Goal: Task Accomplishment & Management: Manage account settings

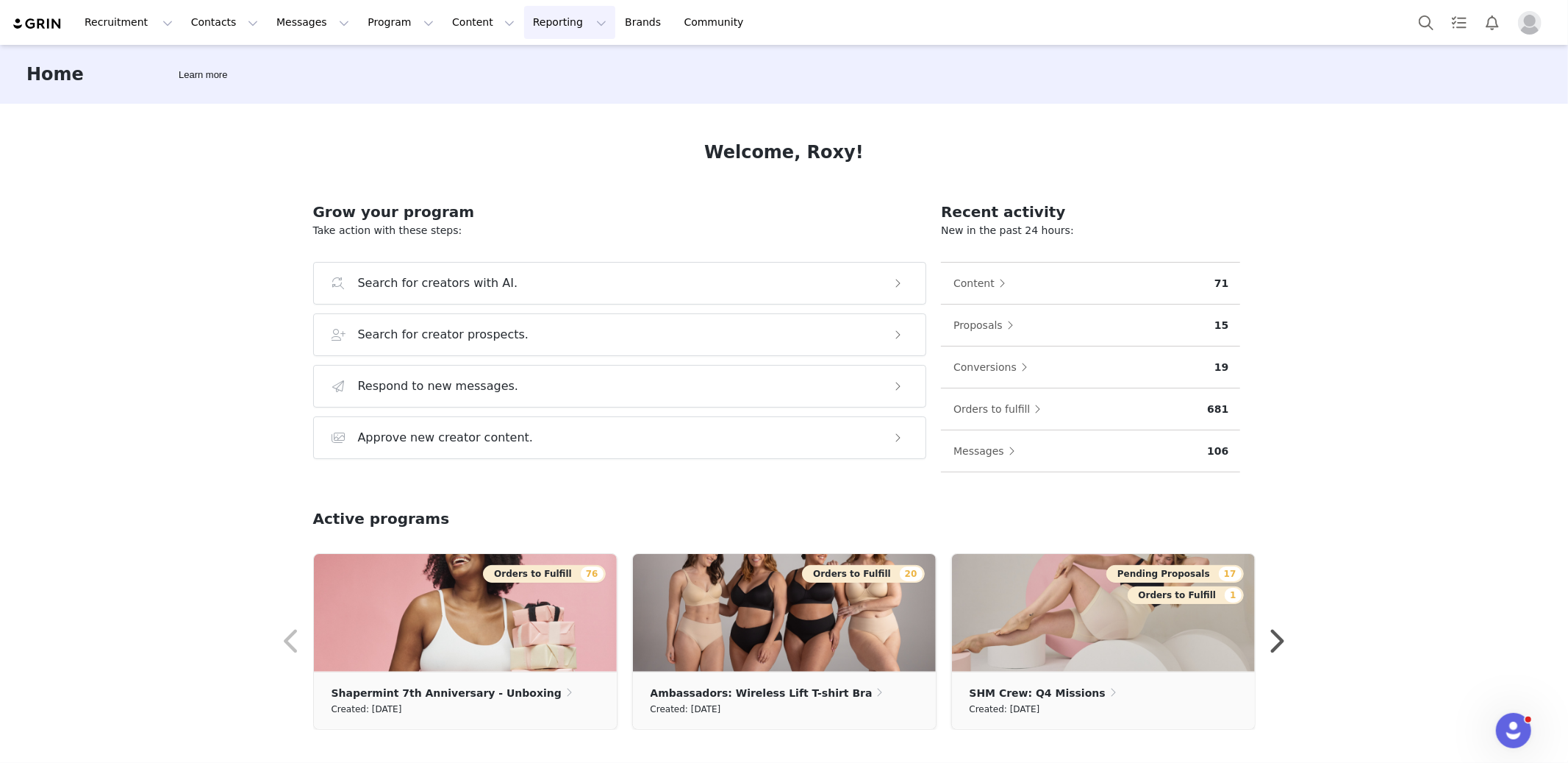
click at [524, 24] on button "Reporting Reporting" at bounding box center [569, 22] width 91 height 33
click at [526, 96] on p "Report Builder" at bounding box center [536, 92] width 74 height 15
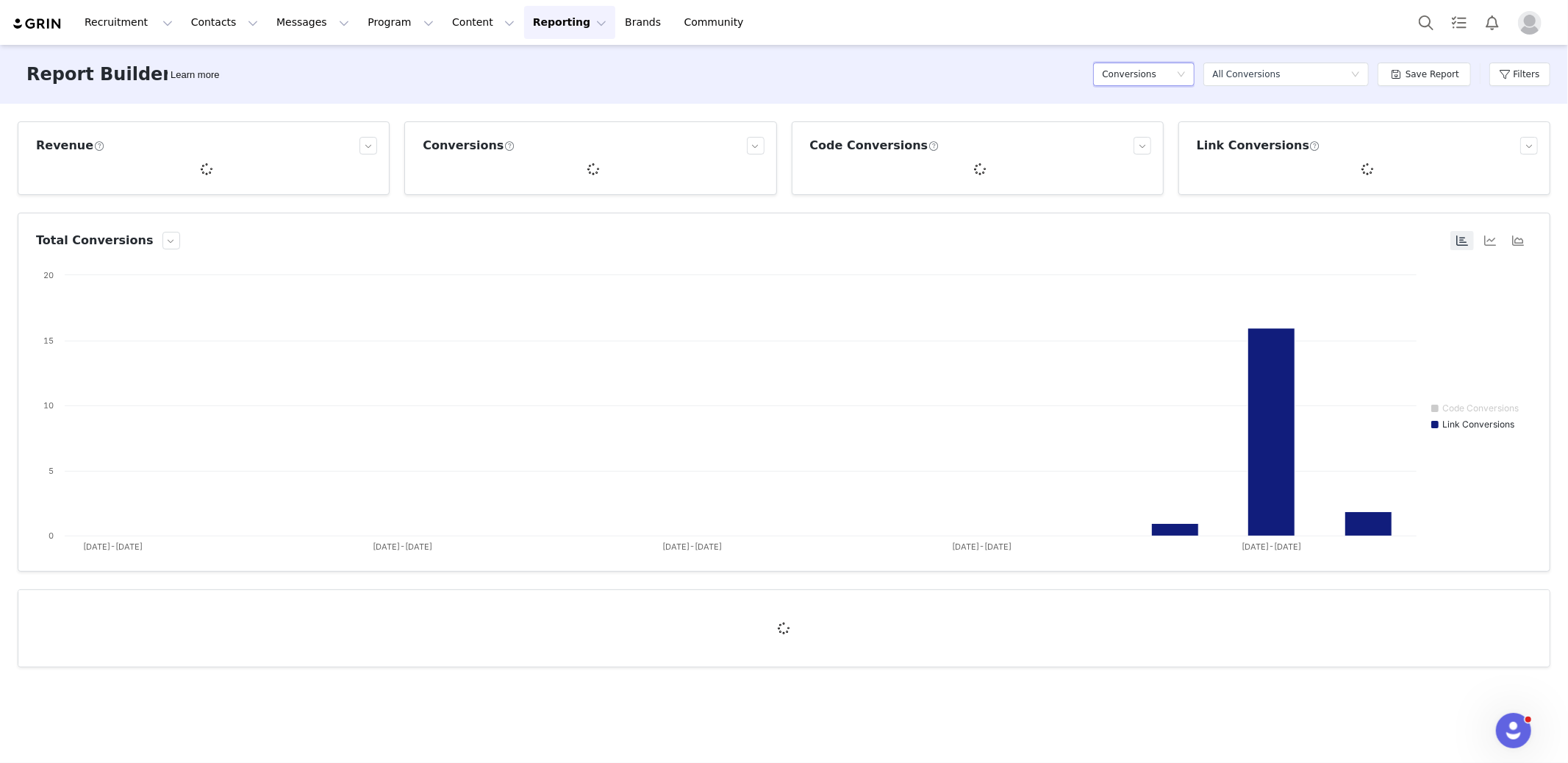
click at [1103, 75] on div "Conversions" at bounding box center [1144, 75] width 102 height 24
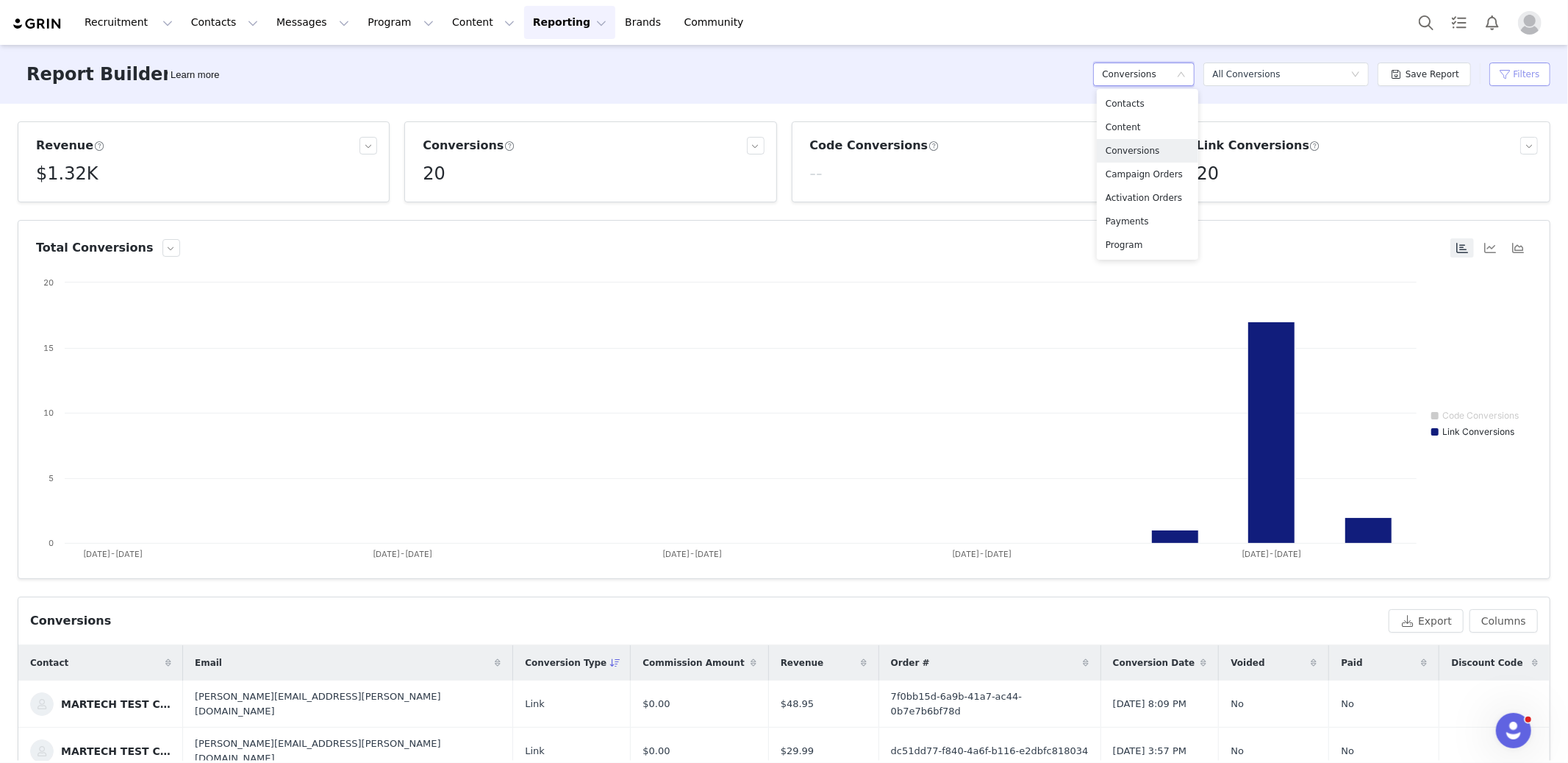
click at [1411, 72] on button "Filters" at bounding box center [1519, 75] width 61 height 24
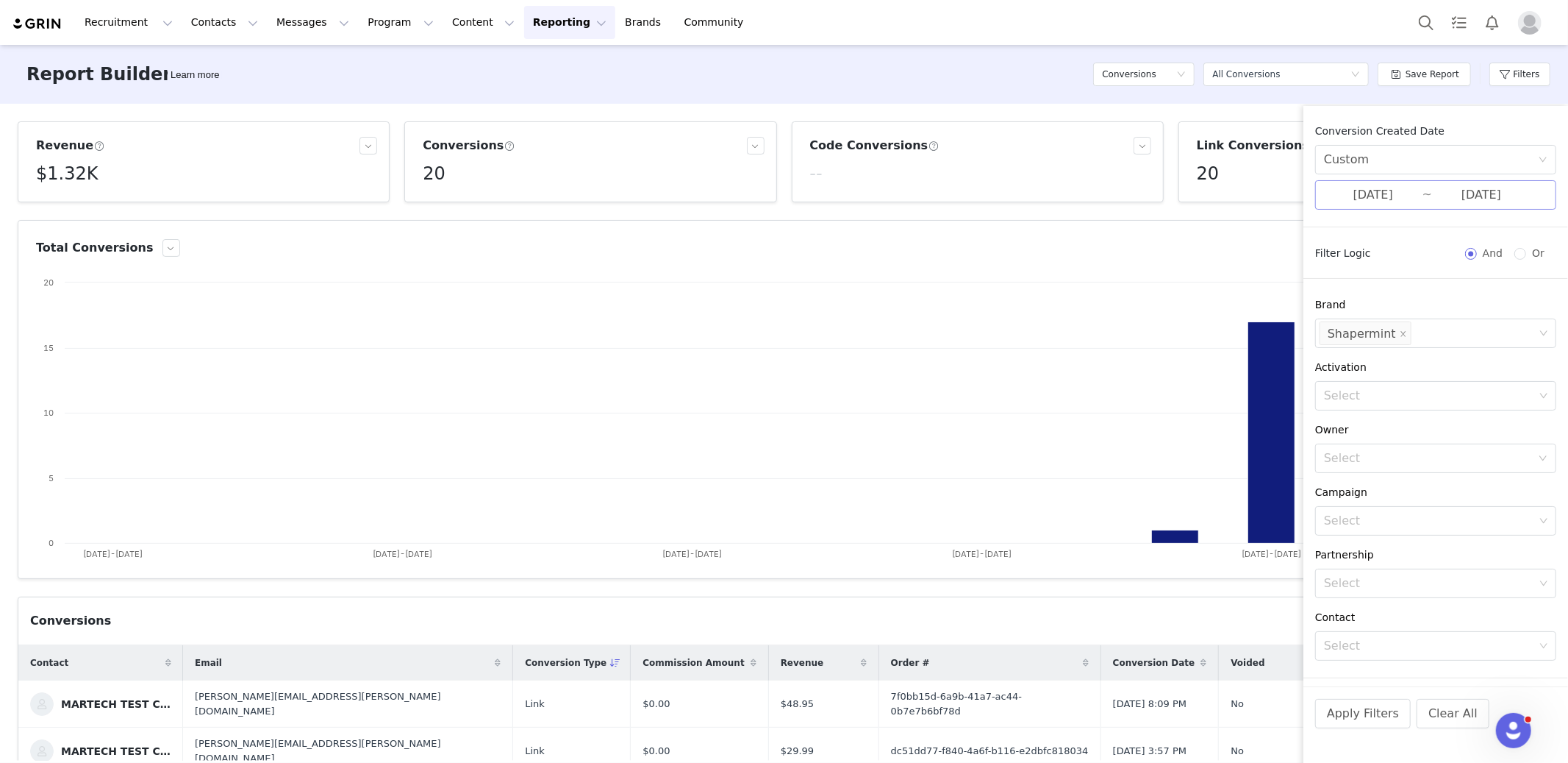
click at [1411, 190] on input "09/29/2025" at bounding box center [1481, 195] width 99 height 19
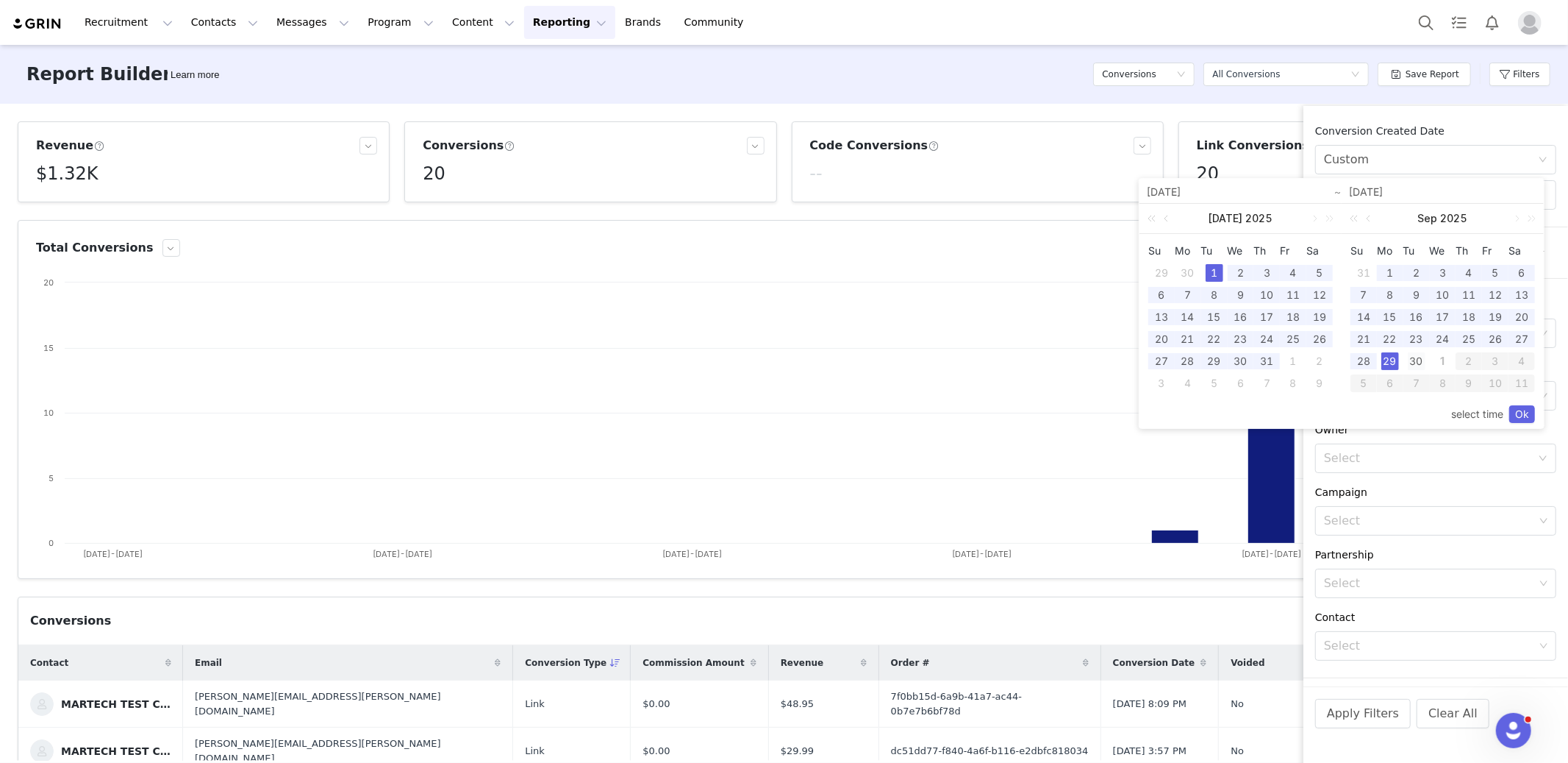
click at [1411, 363] on div "30" at bounding box center [1417, 362] width 18 height 18
click at [1208, 271] on div "1" at bounding box center [1215, 273] width 18 height 18
type input "09/30/2025"
click at [1411, 413] on link "Ok" at bounding box center [1522, 414] width 26 height 18
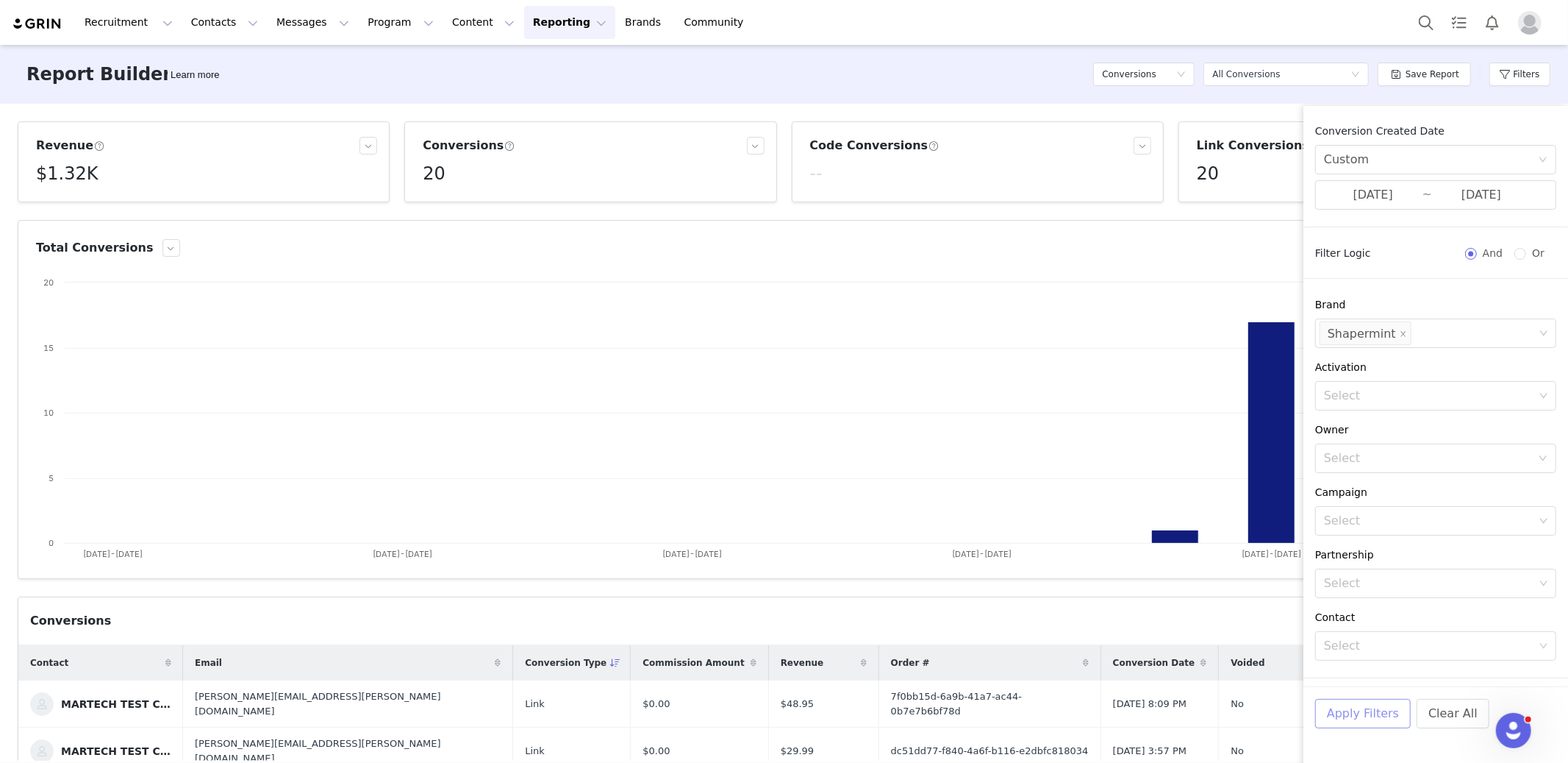
click at [1379, 686] on button "Apply Filters" at bounding box center [1363, 713] width 96 height 29
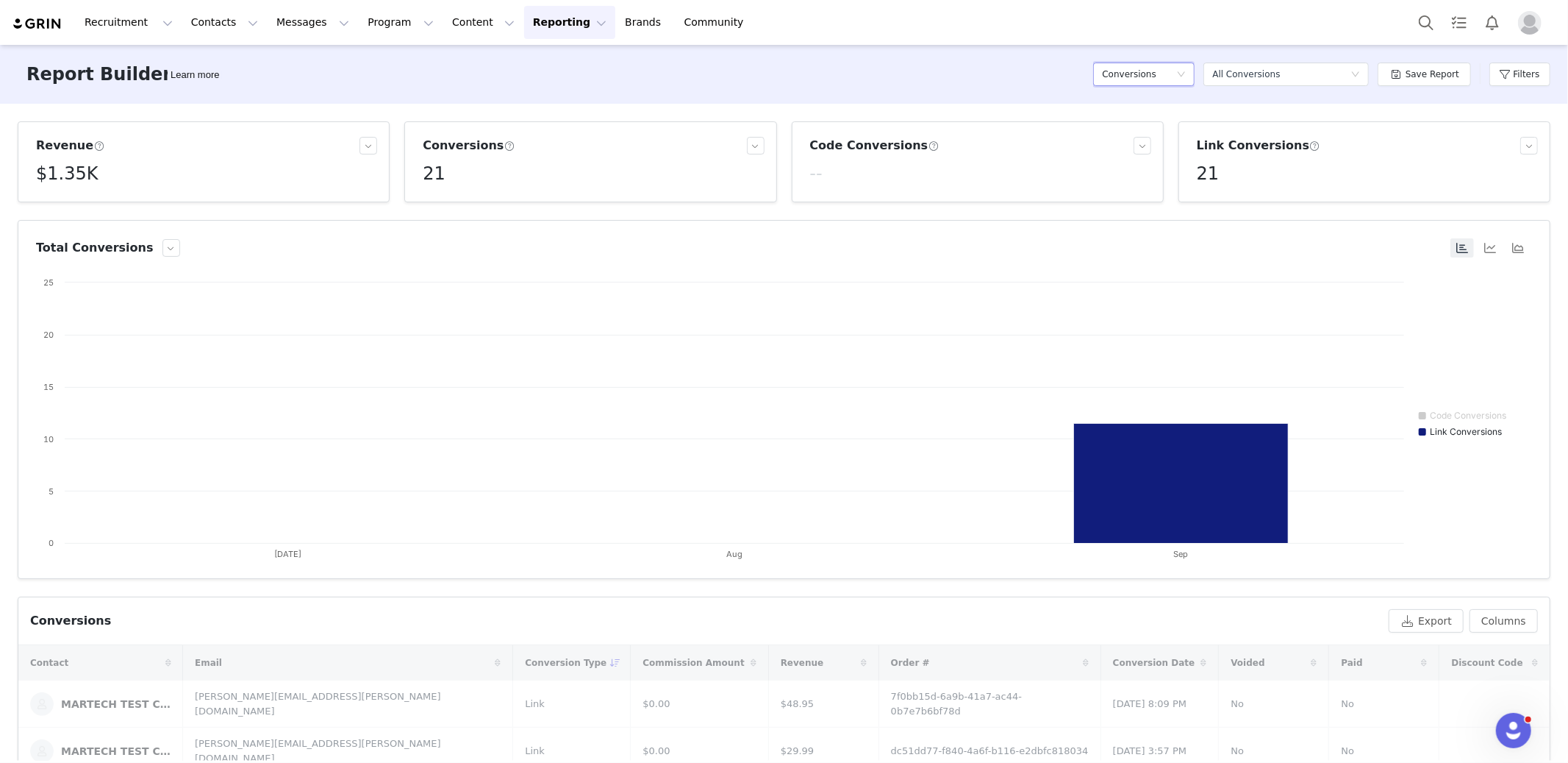
click at [1181, 77] on icon "icon: down" at bounding box center [1181, 74] width 9 height 9
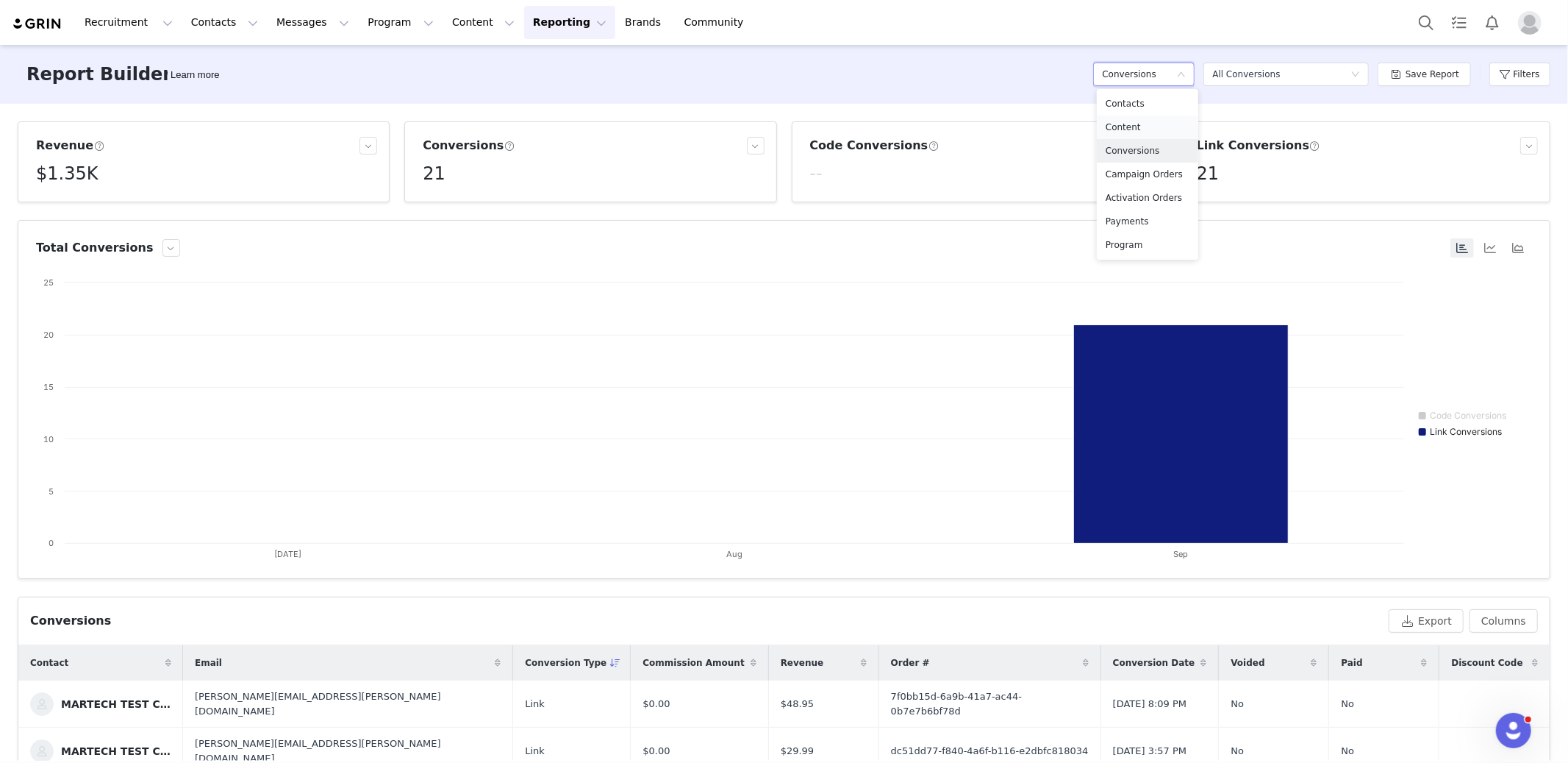
click at [1154, 128] on h5 "Content" at bounding box center [1148, 127] width 84 height 16
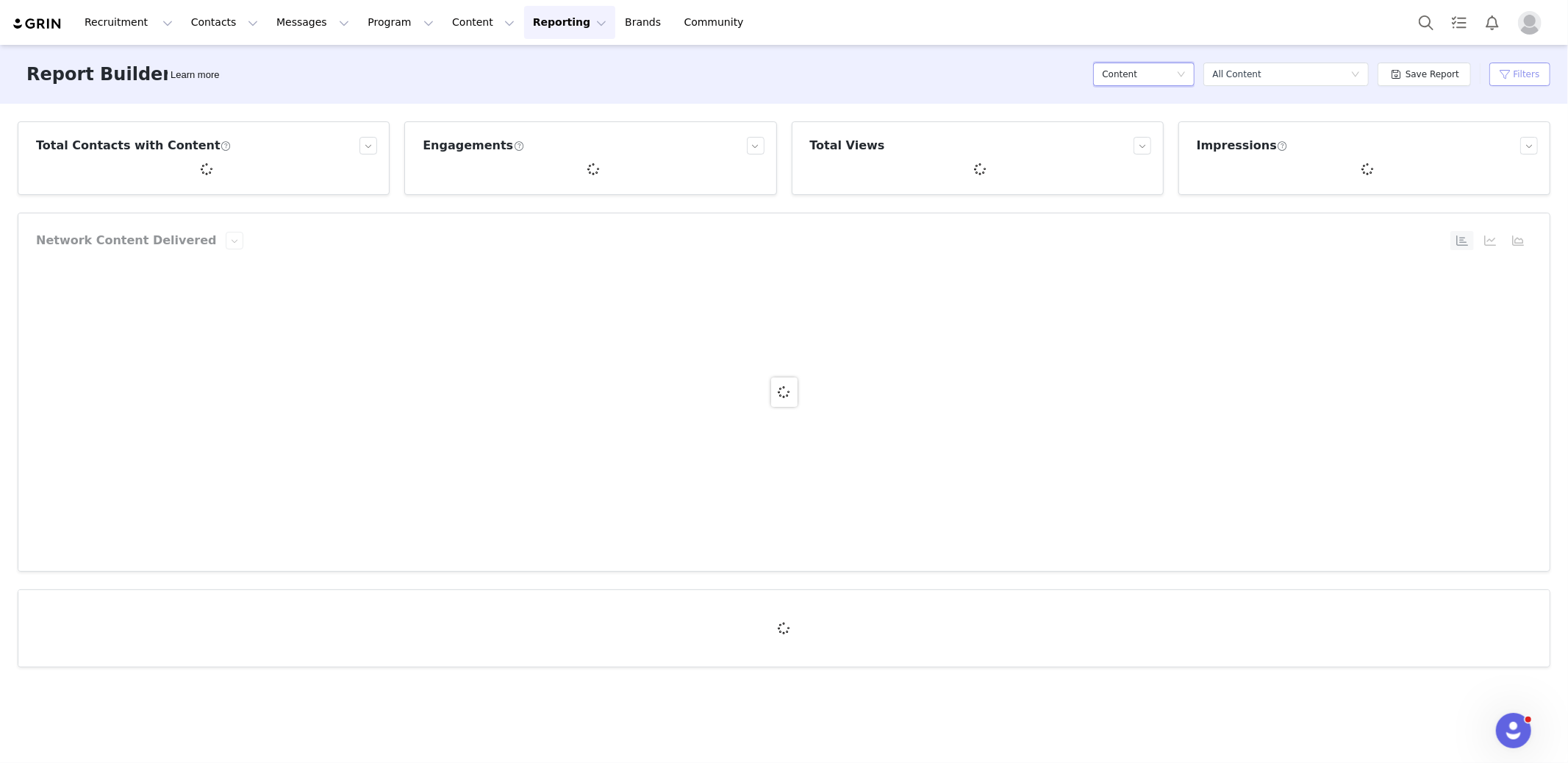
click at [1411, 74] on button "Filters" at bounding box center [1519, 75] width 61 height 24
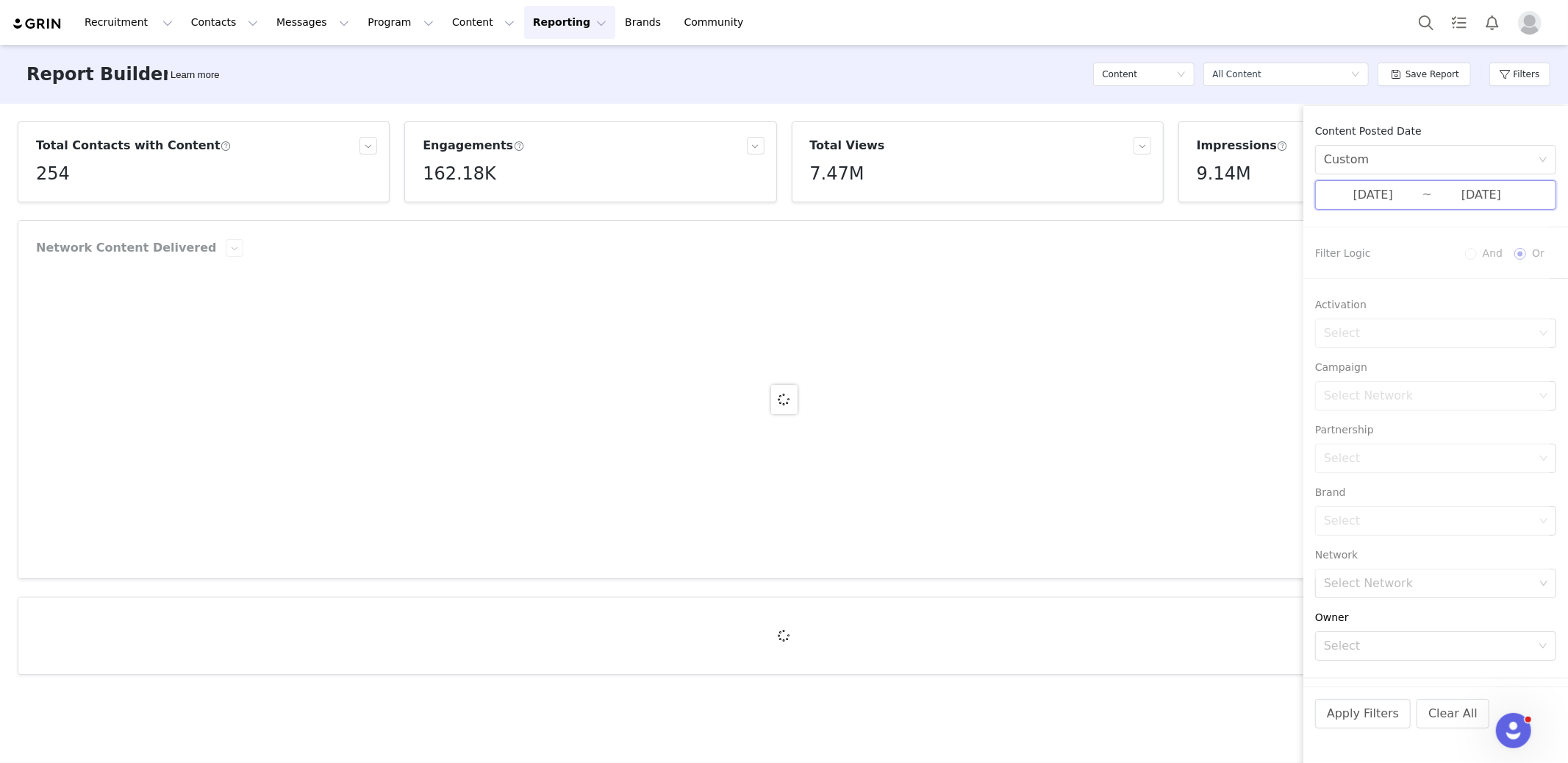
click at [1402, 206] on span "07/01/2025 ~ 09/29/2025" at bounding box center [1436, 194] width 242 height 29
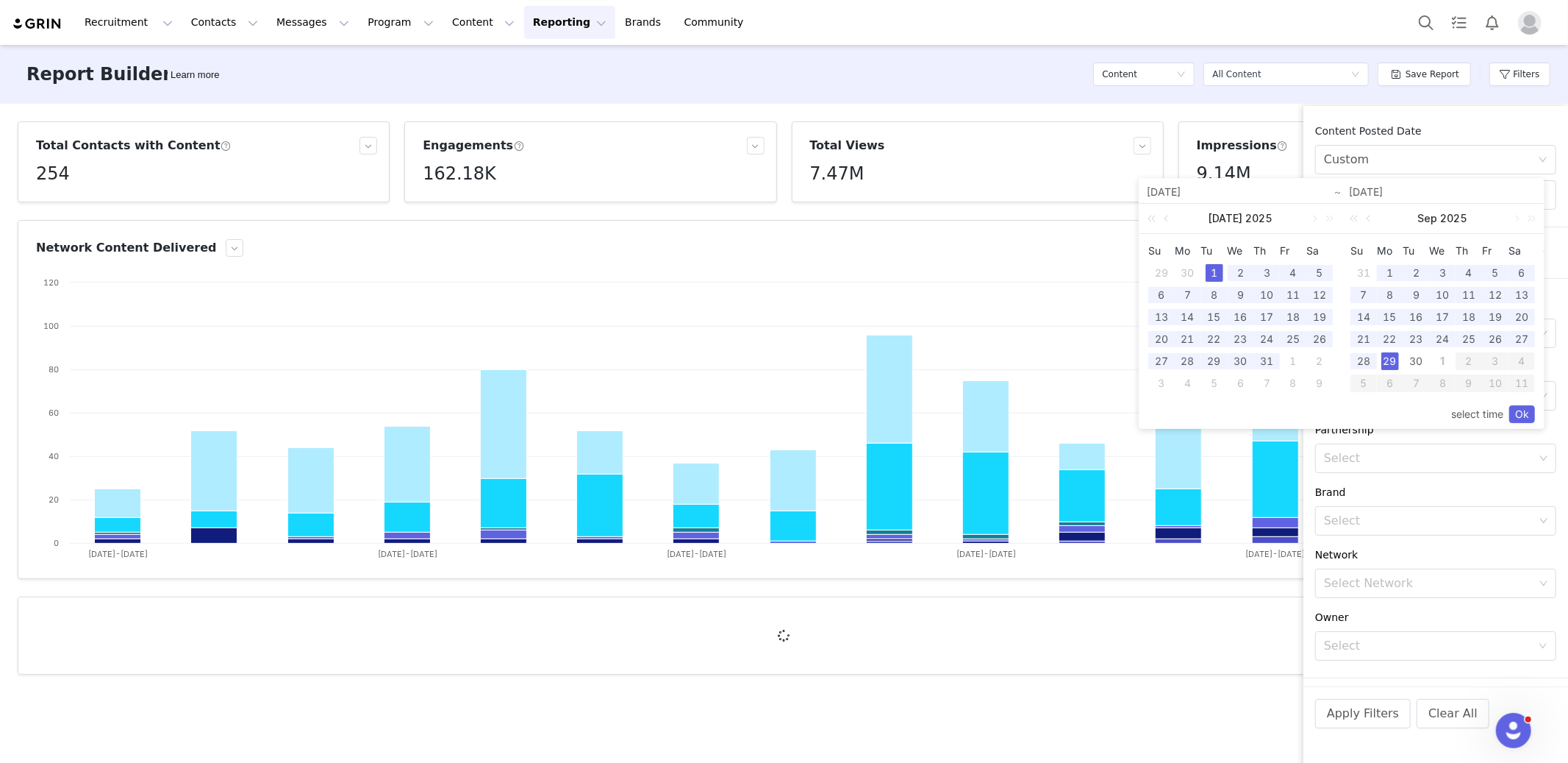
click at [1411, 362] on div "1" at bounding box center [1442, 362] width 18 height 18
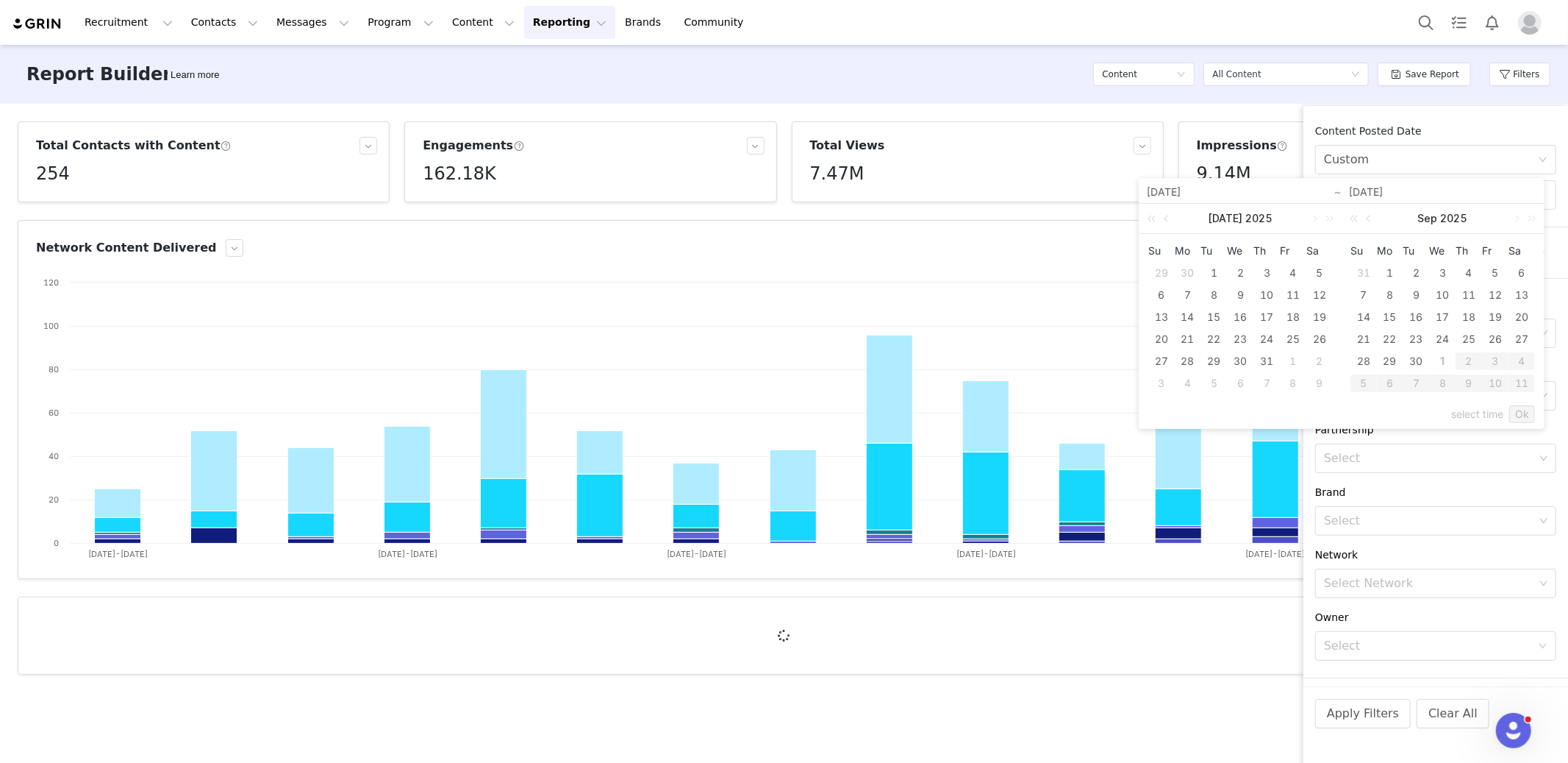
click at [1411, 359] on div "1" at bounding box center [1442, 362] width 18 height 18
type input "10/01/2025"
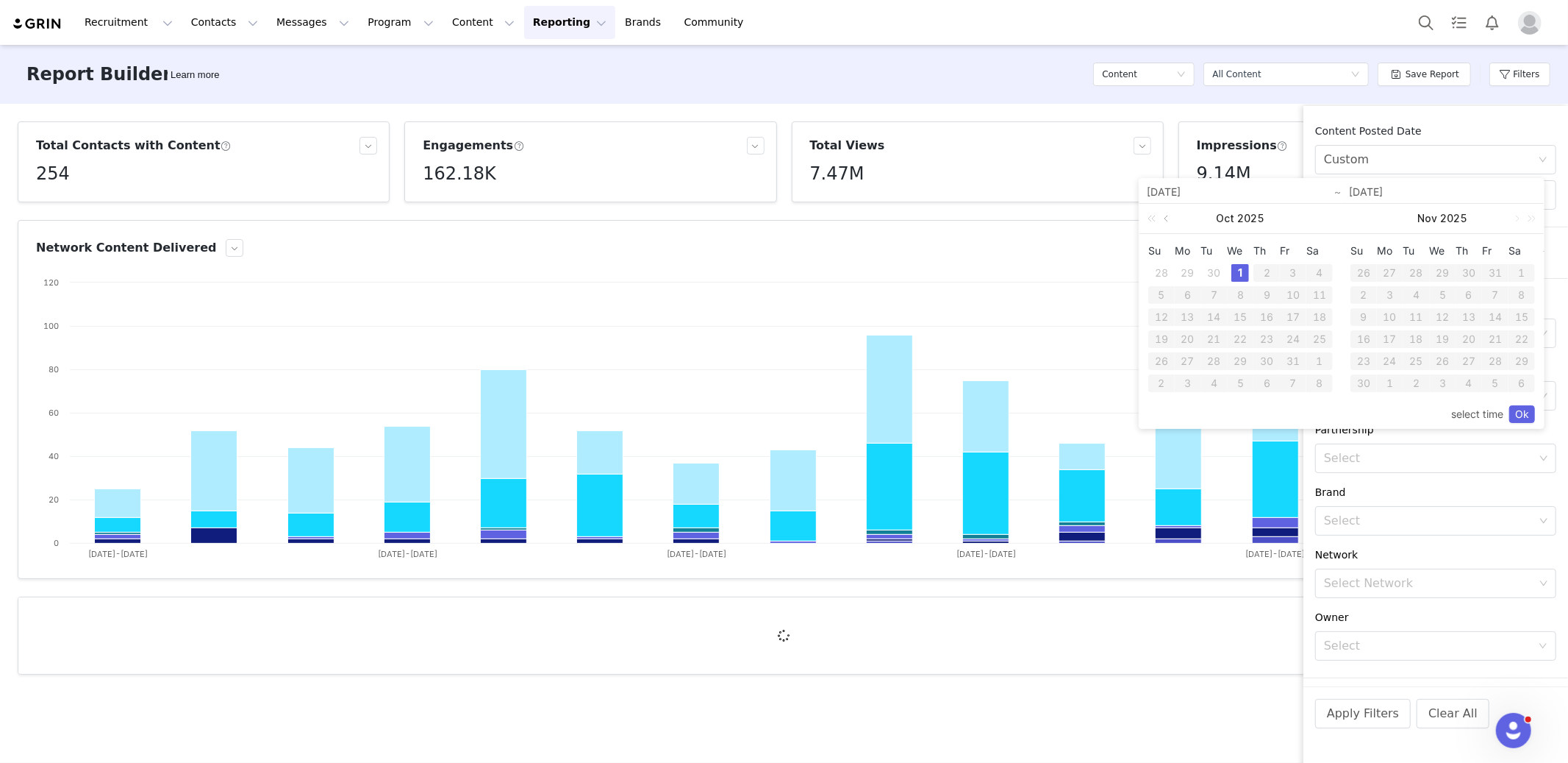
click at [1171, 221] on link at bounding box center [1167, 218] width 13 height 29
click at [1244, 340] on div "24" at bounding box center [1241, 340] width 18 height 18
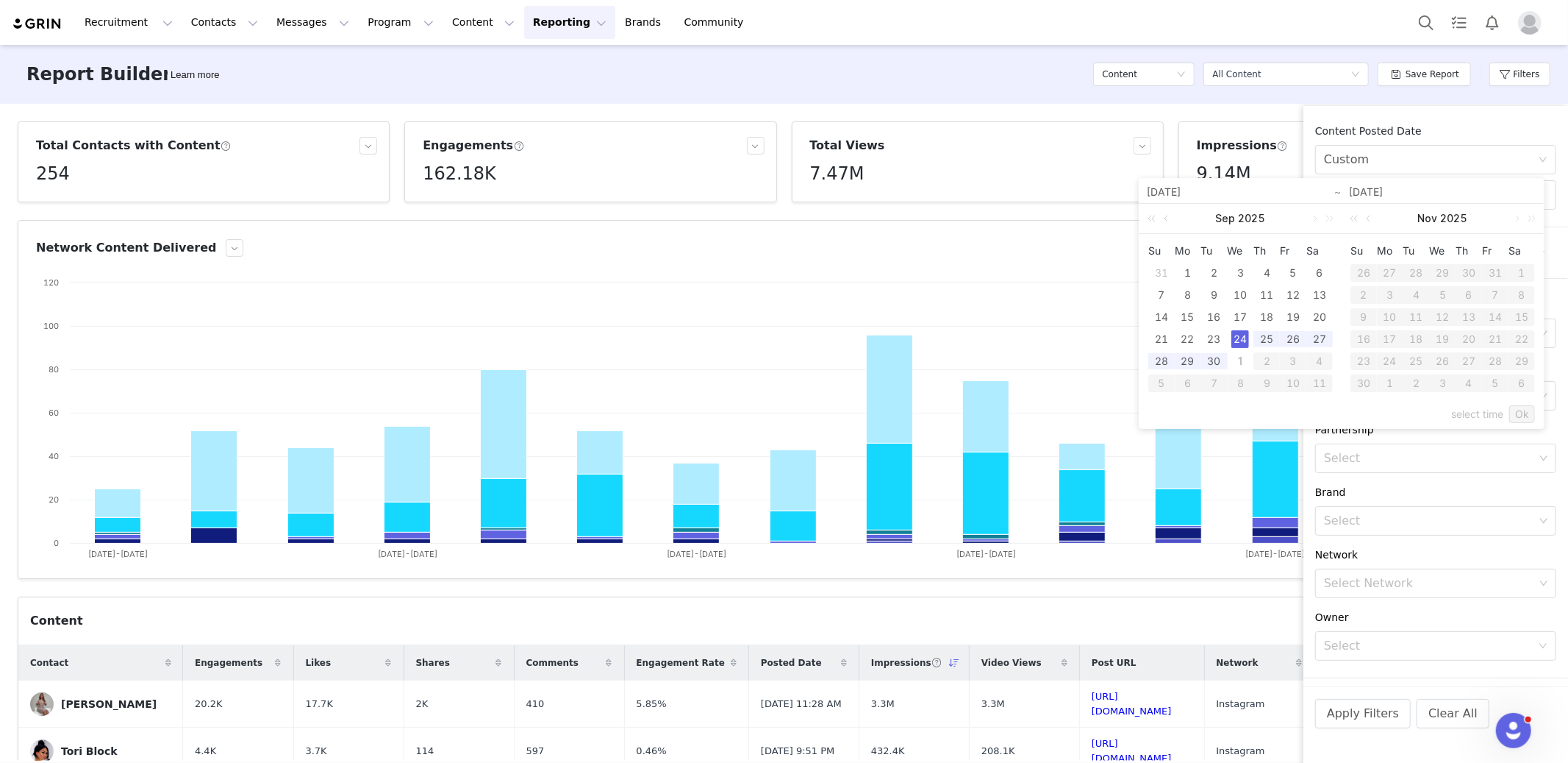
click at [1243, 355] on div "1" at bounding box center [1241, 362] width 18 height 18
type input "09/24/2025"
click at [1411, 420] on link "Ok" at bounding box center [1522, 414] width 26 height 18
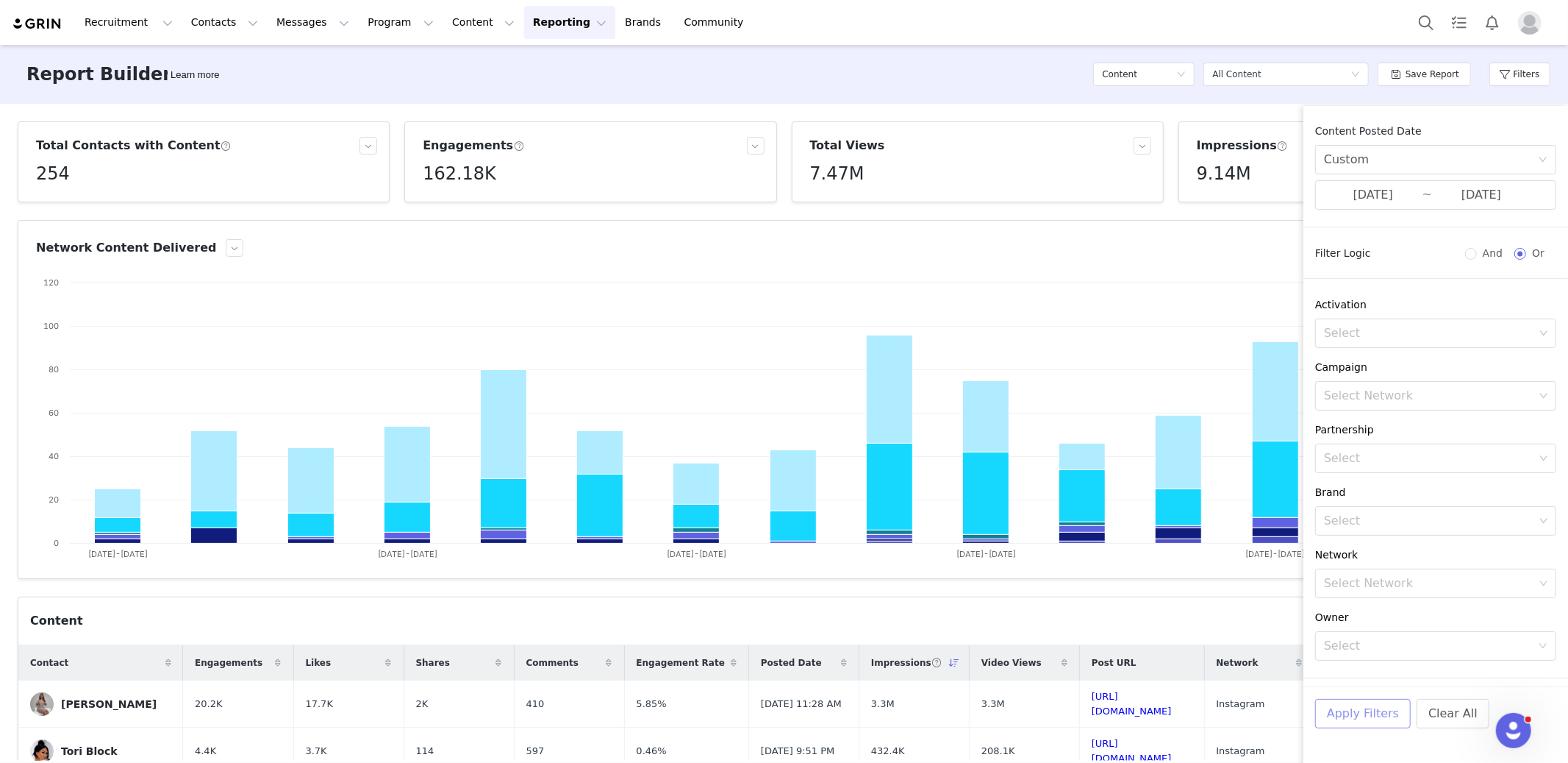
click at [1364, 686] on button "Apply Filters" at bounding box center [1363, 713] width 96 height 29
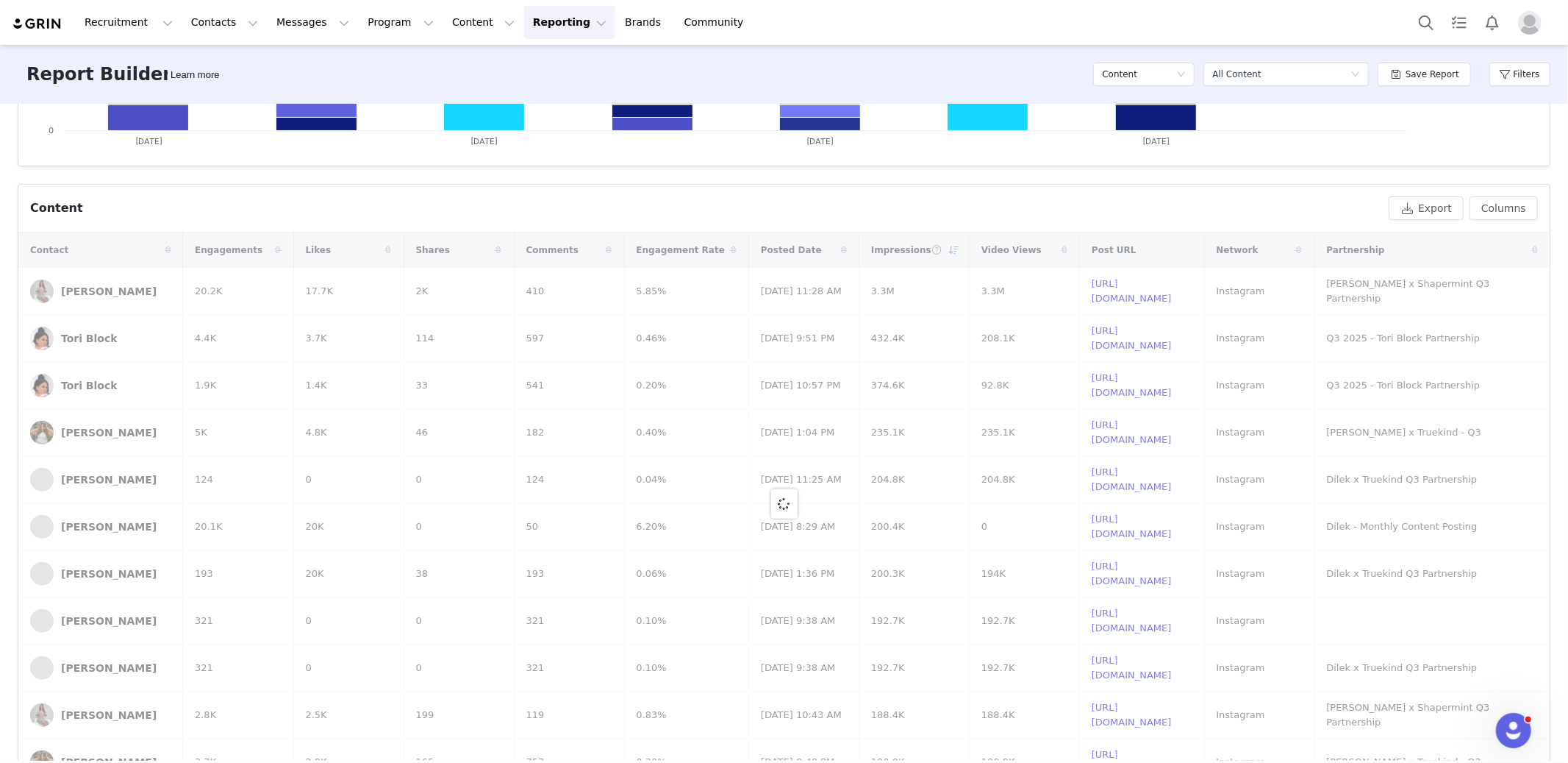
scroll to position [487, 0]
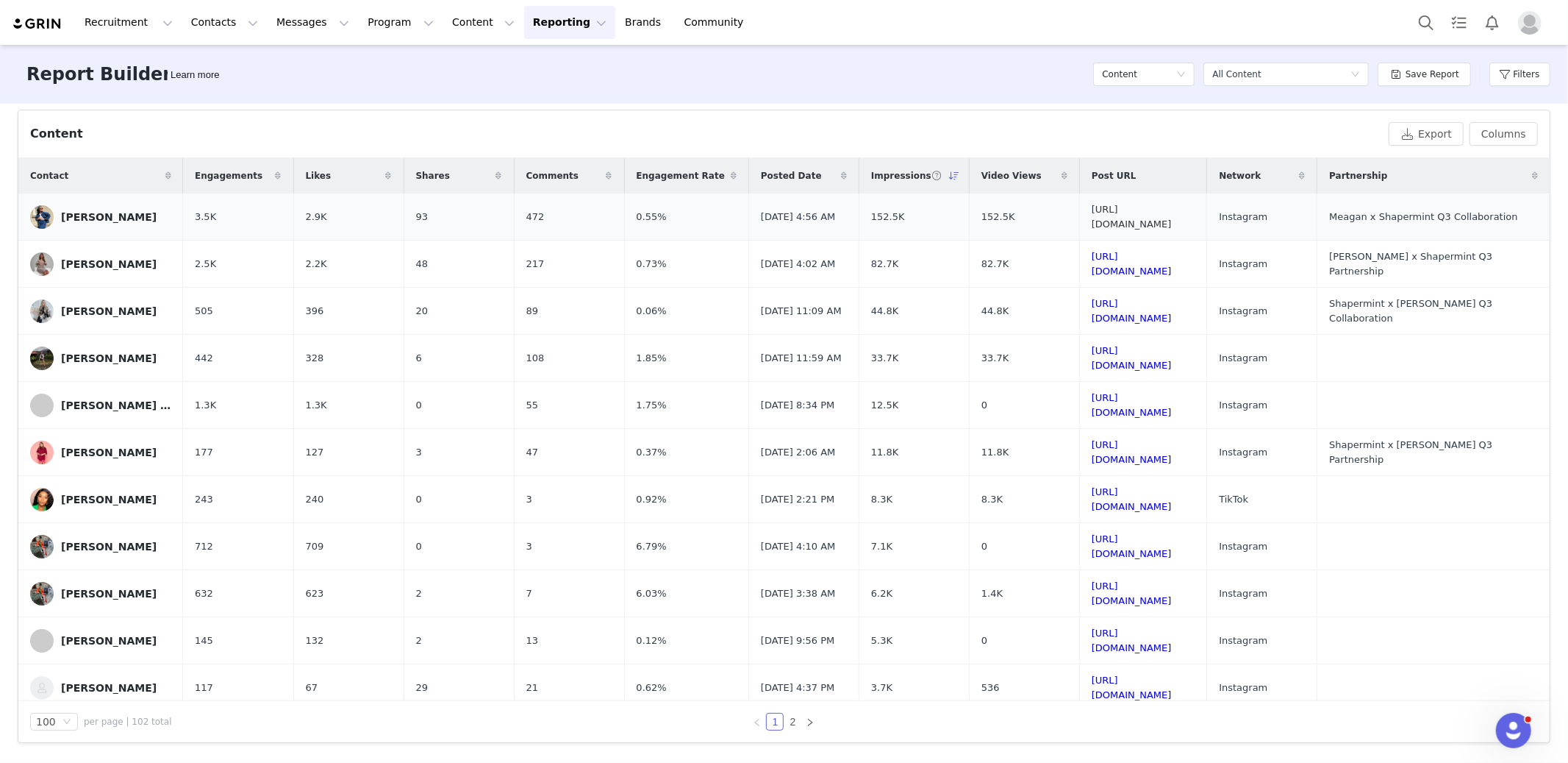
click at [1092, 222] on link "https://www.instagram.com/p/DPI9FWTiDeh/" at bounding box center [1132, 217] width 80 height 26
click at [1172, 277] on link "https://www.instagram.com/p/DPI20zKiL45/" at bounding box center [1132, 264] width 80 height 26
click at [1172, 324] on link "https://www.instagram.com/p/DPHDPU9Drgs/" at bounding box center [1132, 311] width 80 height 26
click at [1110, 371] on link "https://www.instagram.com/p/DPEhMA0iI7V/" at bounding box center [1132, 358] width 80 height 26
drag, startPoint x: 1520, startPoint y: 78, endPoint x: 1464, endPoint y: 269, distance: 199.0
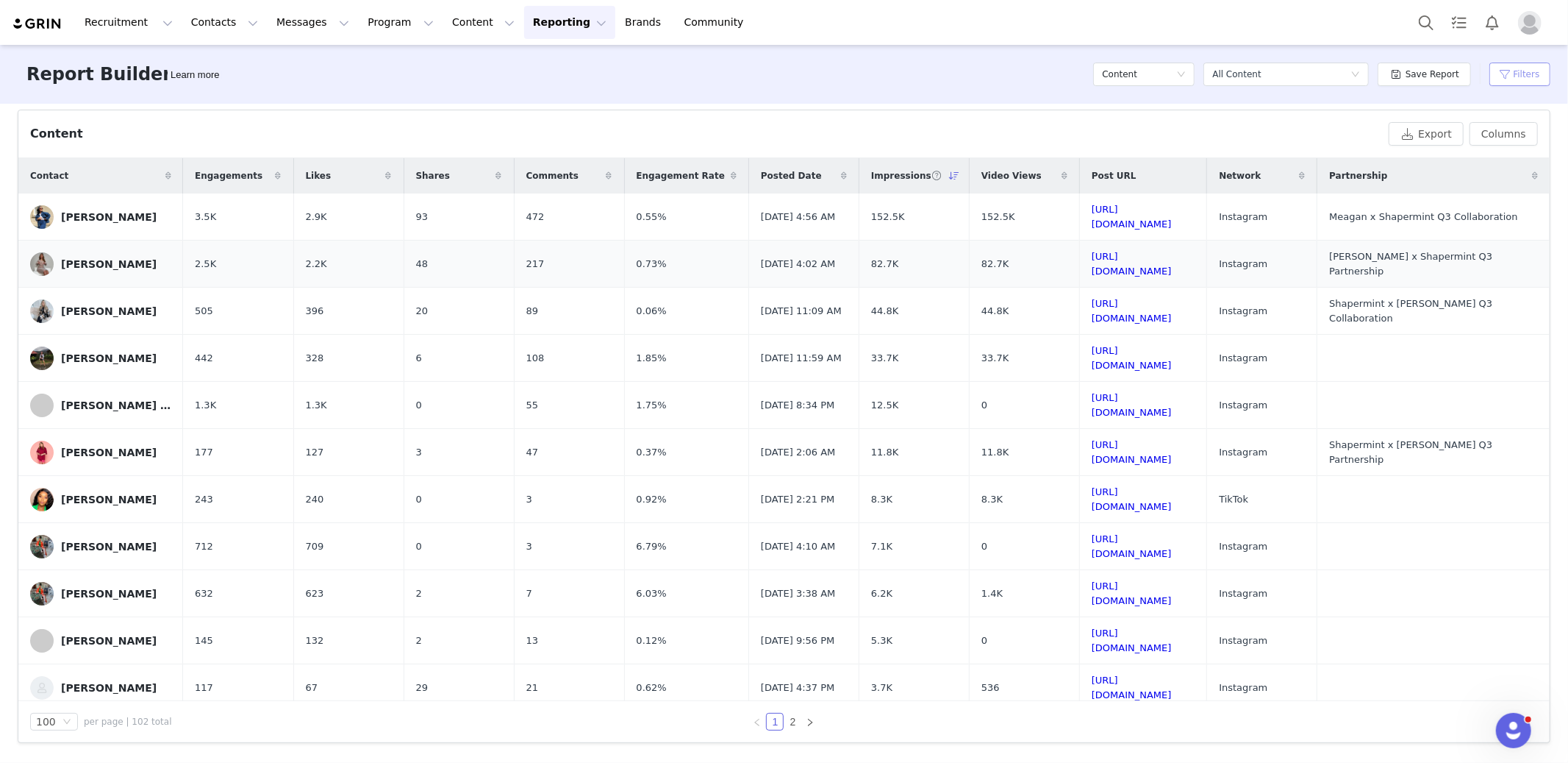
click at [1411, 77] on button "Filters" at bounding box center [1519, 75] width 61 height 24
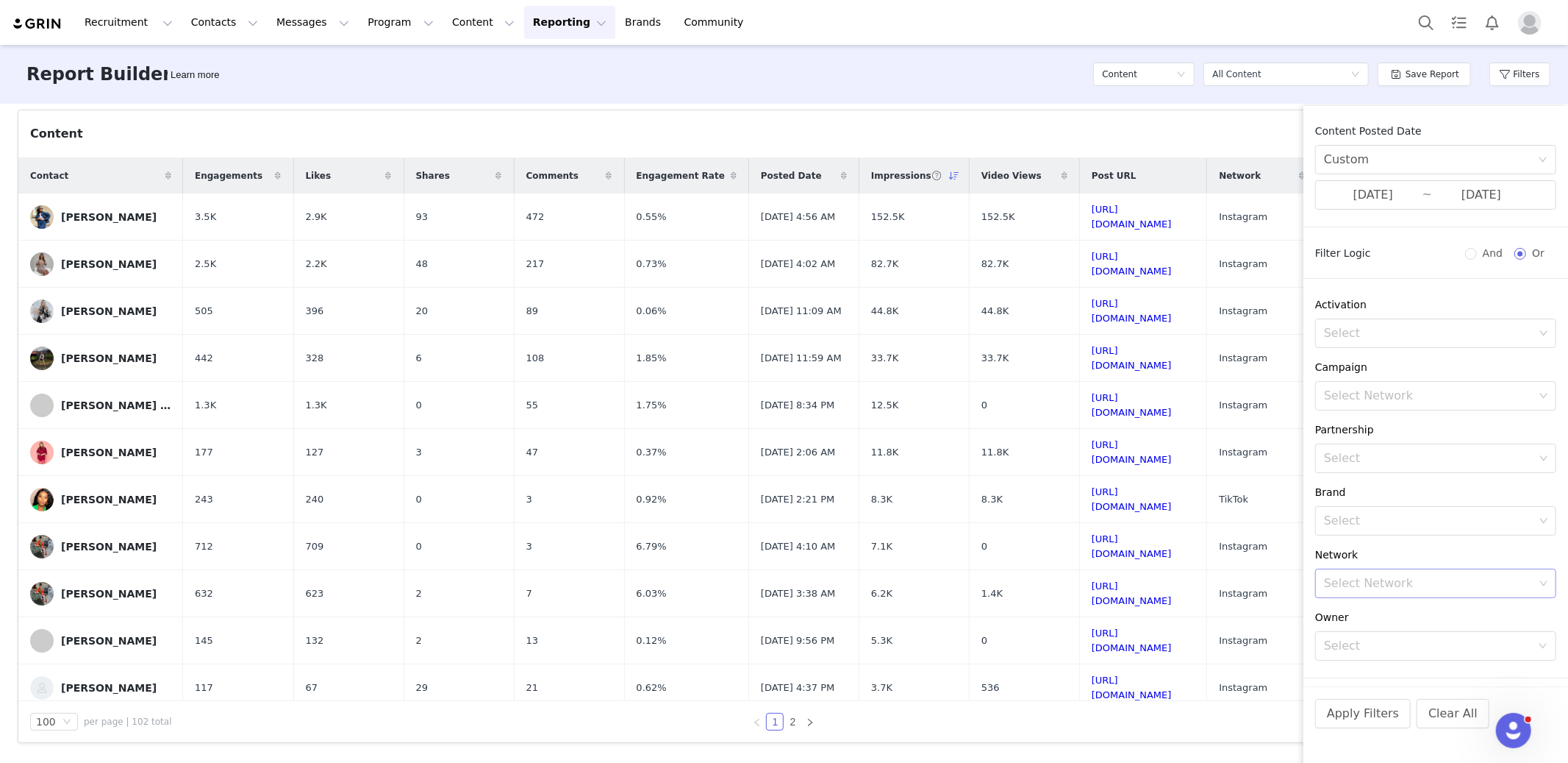
click at [1380, 582] on div "Select Network" at bounding box center [1429, 583] width 211 height 15
type input "you"
click at [1371, 607] on li "YouTube" at bounding box center [1429, 616] width 229 height 24
click at [1373, 686] on button "Apply Filters" at bounding box center [1363, 713] width 96 height 29
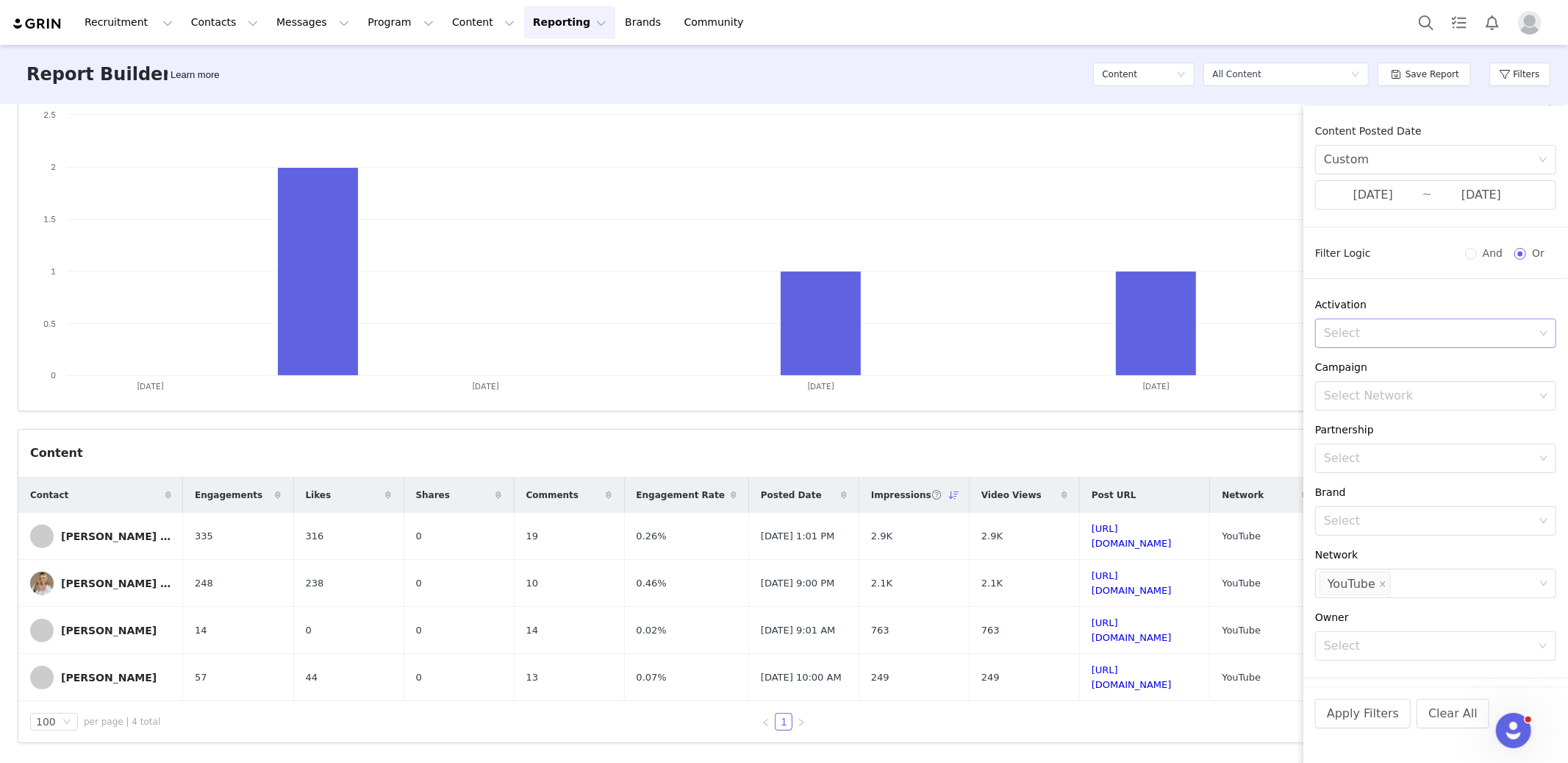
scroll to position [168, 0]
click at [1252, 453] on div "Content" at bounding box center [706, 453] width 1352 height 18
click at [451, 28] on button "Content Content" at bounding box center [483, 22] width 80 height 33
click at [450, 21] on button "Content Content" at bounding box center [483, 22] width 80 height 33
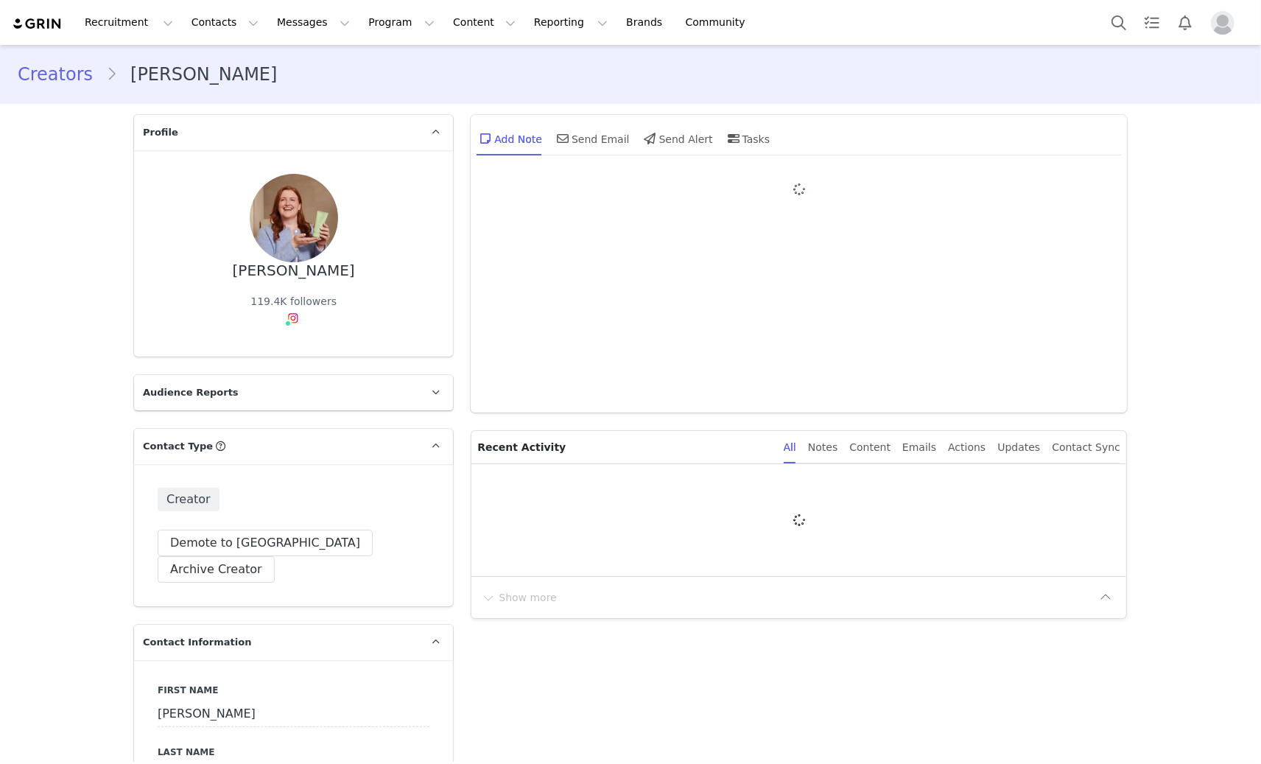
type input "+1 ([GEOGRAPHIC_DATA])"
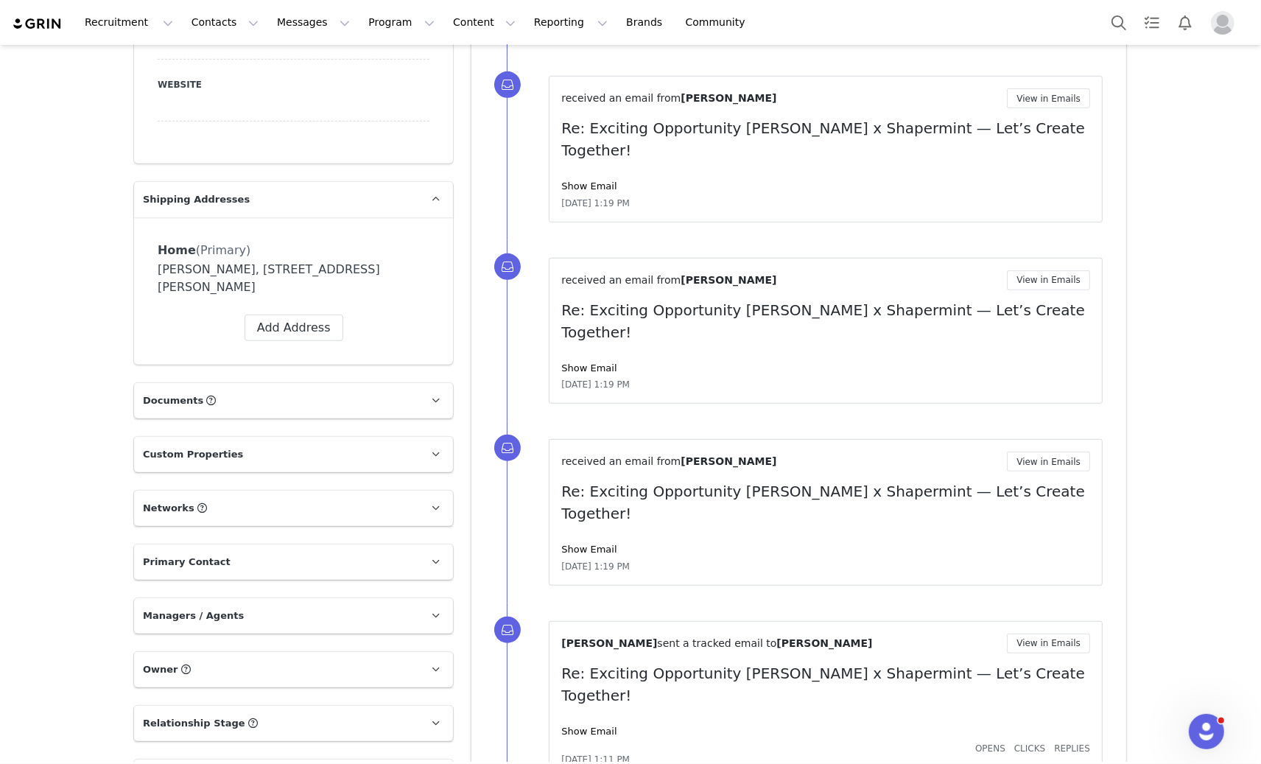
scroll to position [1584, 0]
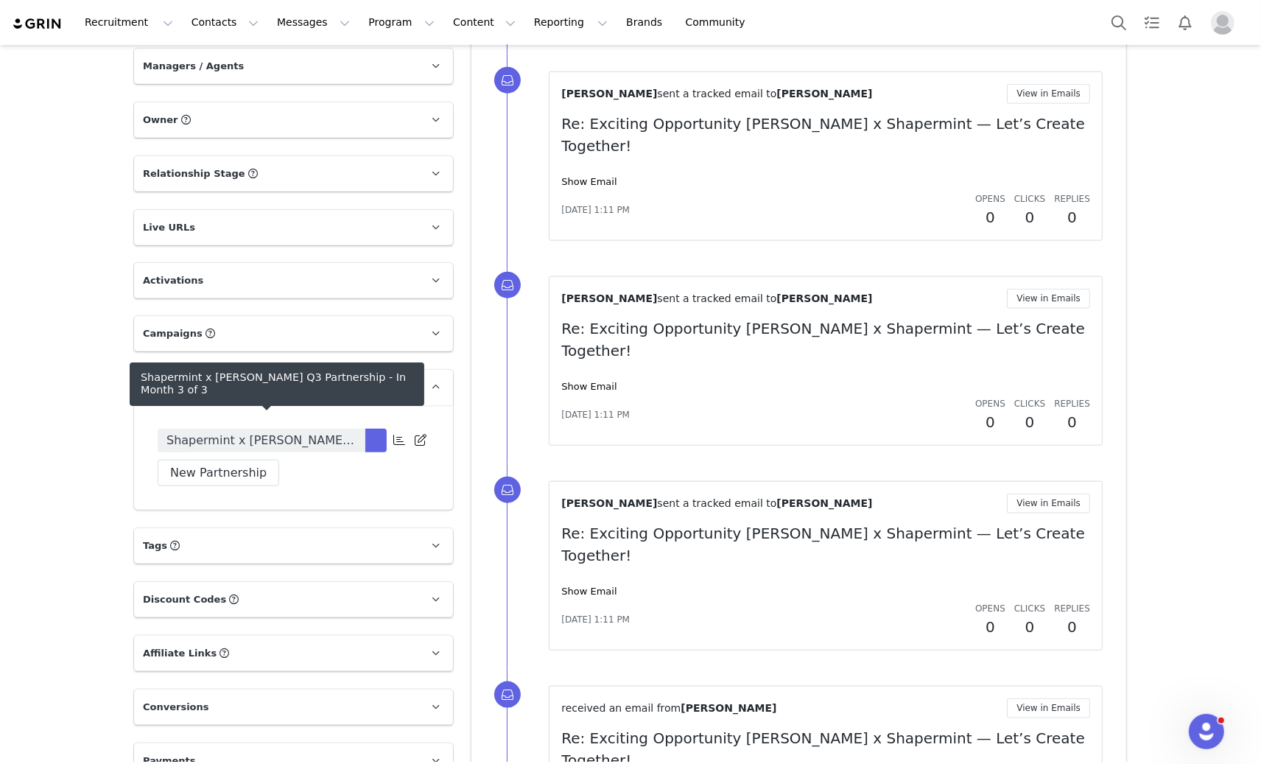
click at [244, 432] on span "Shapermint x Kate Q3 Partnership" at bounding box center [261, 441] width 190 height 18
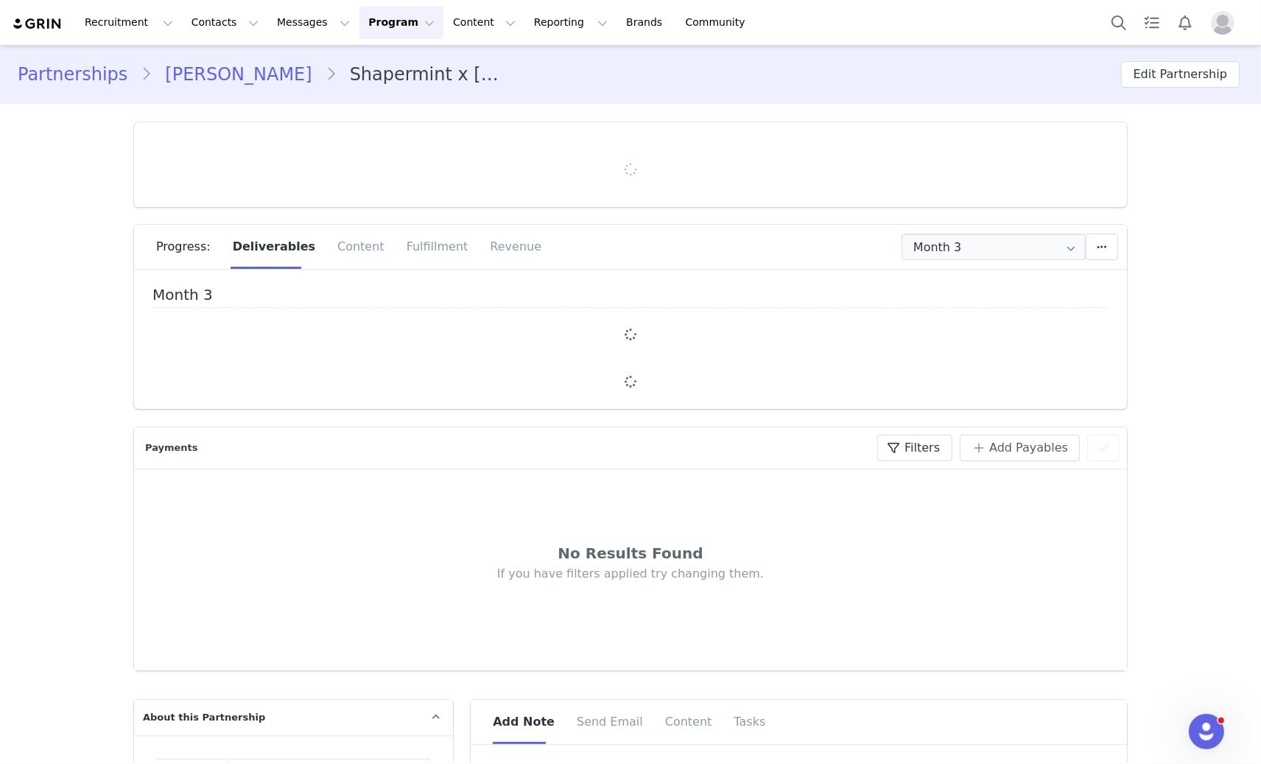
type input "+1 ([GEOGRAPHIC_DATA])"
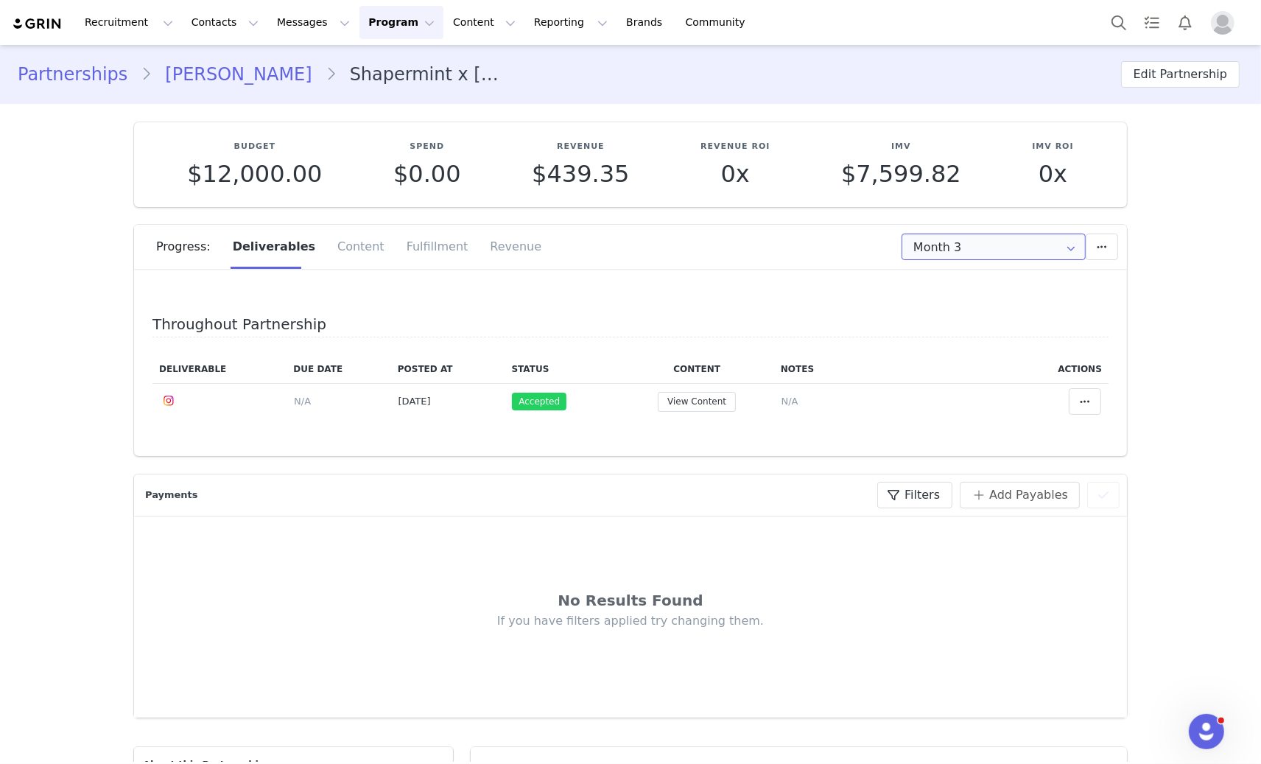
click at [991, 234] on input "Month 3" at bounding box center [994, 247] width 184 height 27
click at [997, 301] on span "Aug 6th - Sep 6th" at bounding box center [1037, 310] width 80 height 25
click at [1007, 247] on input "Month 2" at bounding box center [994, 247] width 184 height 27
click at [997, 283] on span "Jul 6th - Aug 6th" at bounding box center [1037, 285] width 80 height 25
click at [958, 237] on input "Month 1" at bounding box center [994, 247] width 184 height 27
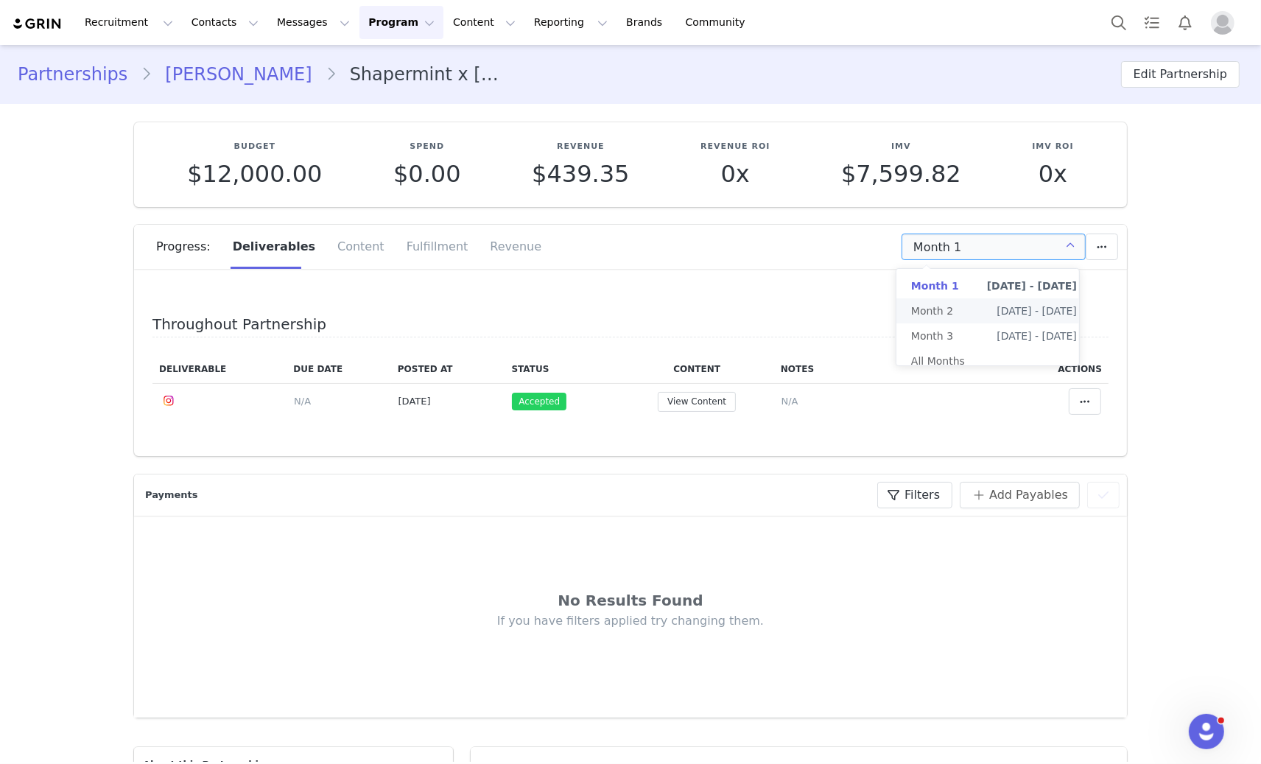
click at [956, 310] on li "Month 2 Aug 6th - Sep 6th" at bounding box center [993, 310] width 195 height 25
type input "Month 2"
click at [1098, 249] on icon at bounding box center [1102, 247] width 10 height 12
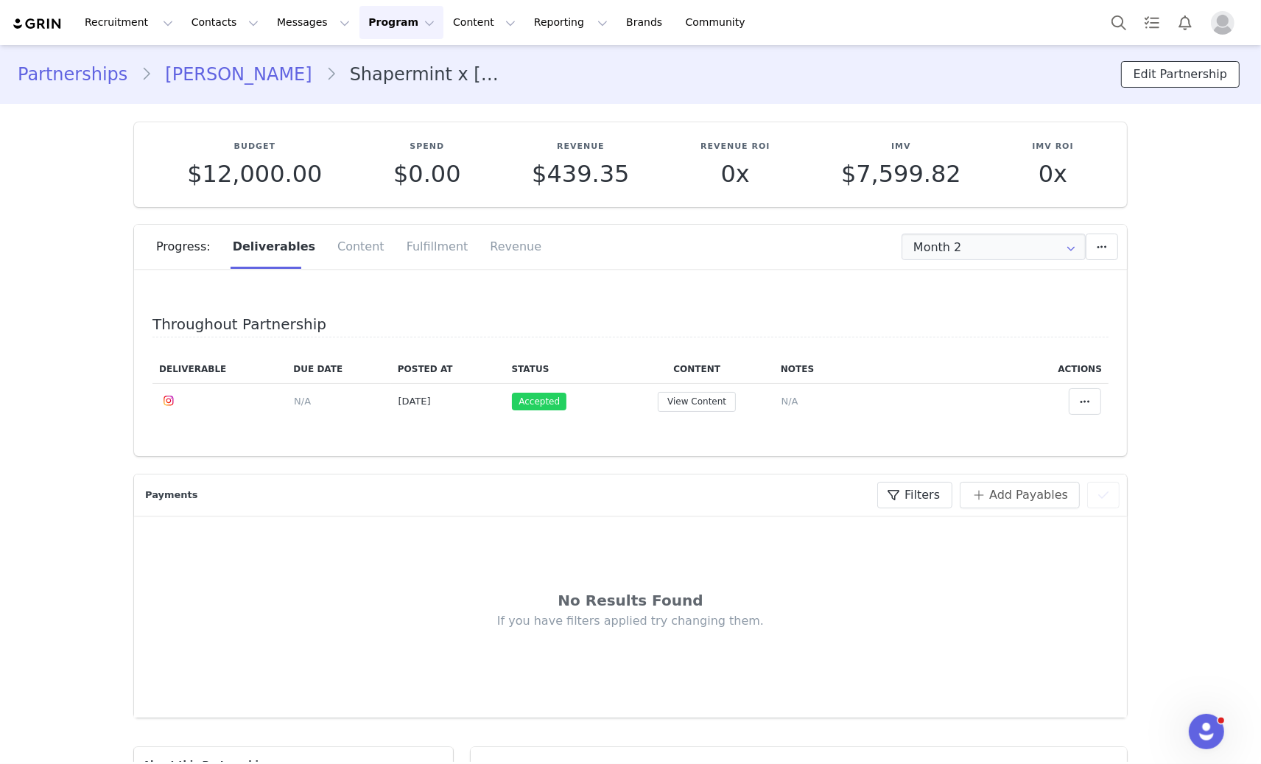
click at [1177, 61] on button "Edit Partnership" at bounding box center [1180, 74] width 119 height 27
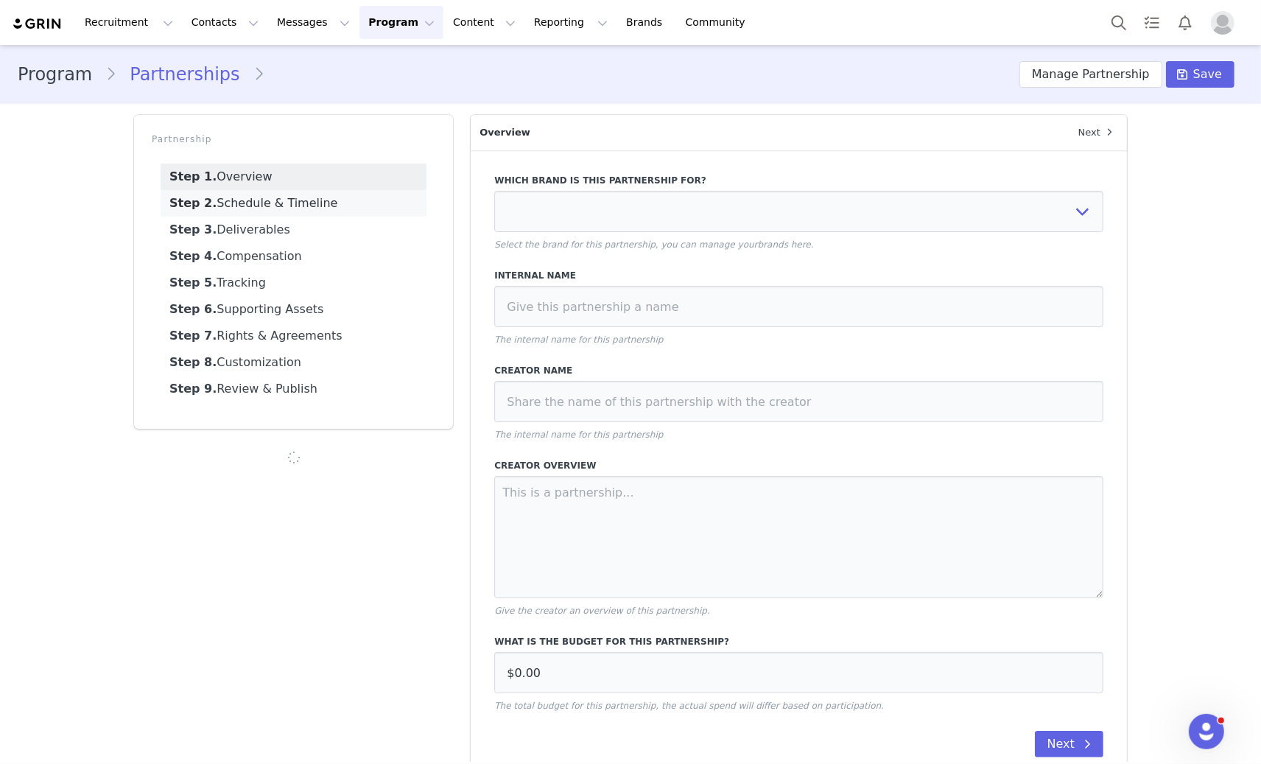
select select
click at [368, 211] on link "Step 2. Schedule & Timeline" at bounding box center [294, 203] width 266 height 27
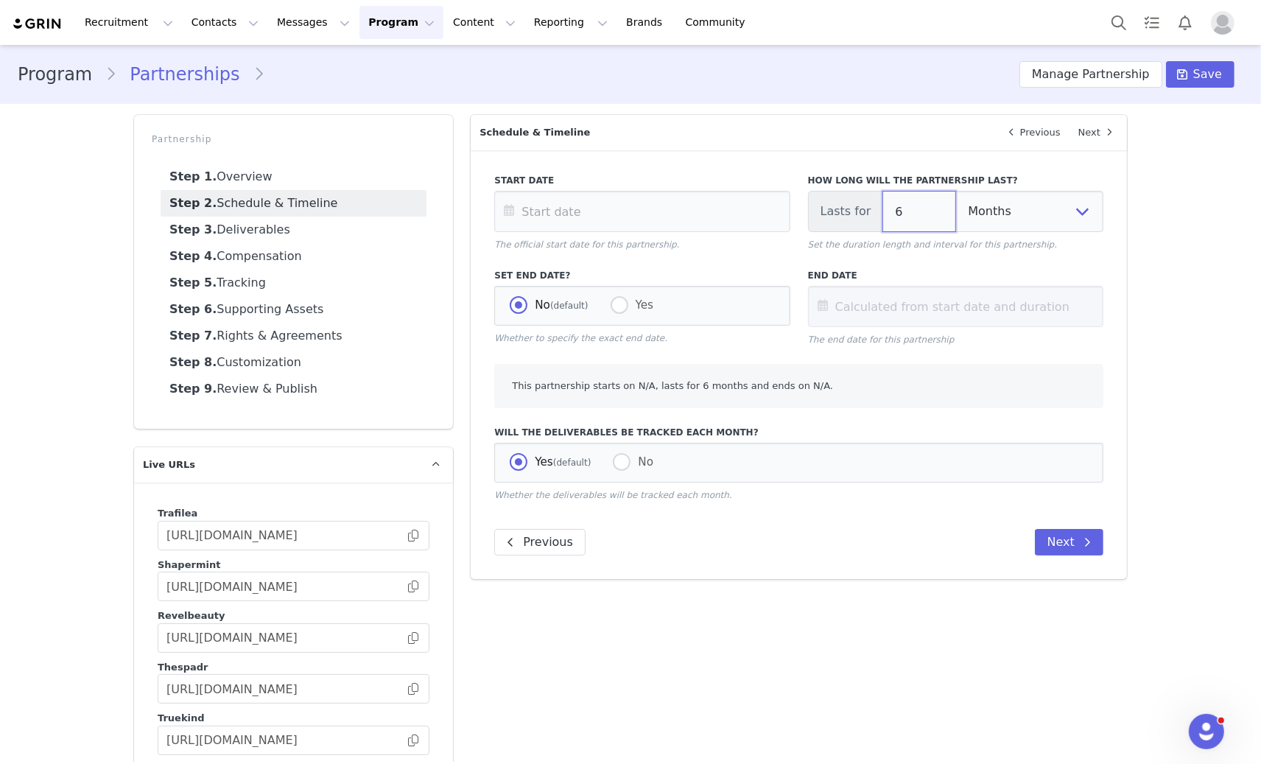
click at [920, 217] on input "6" at bounding box center [919, 211] width 74 height 41
type input "Jul 06 2025"
type input "3"
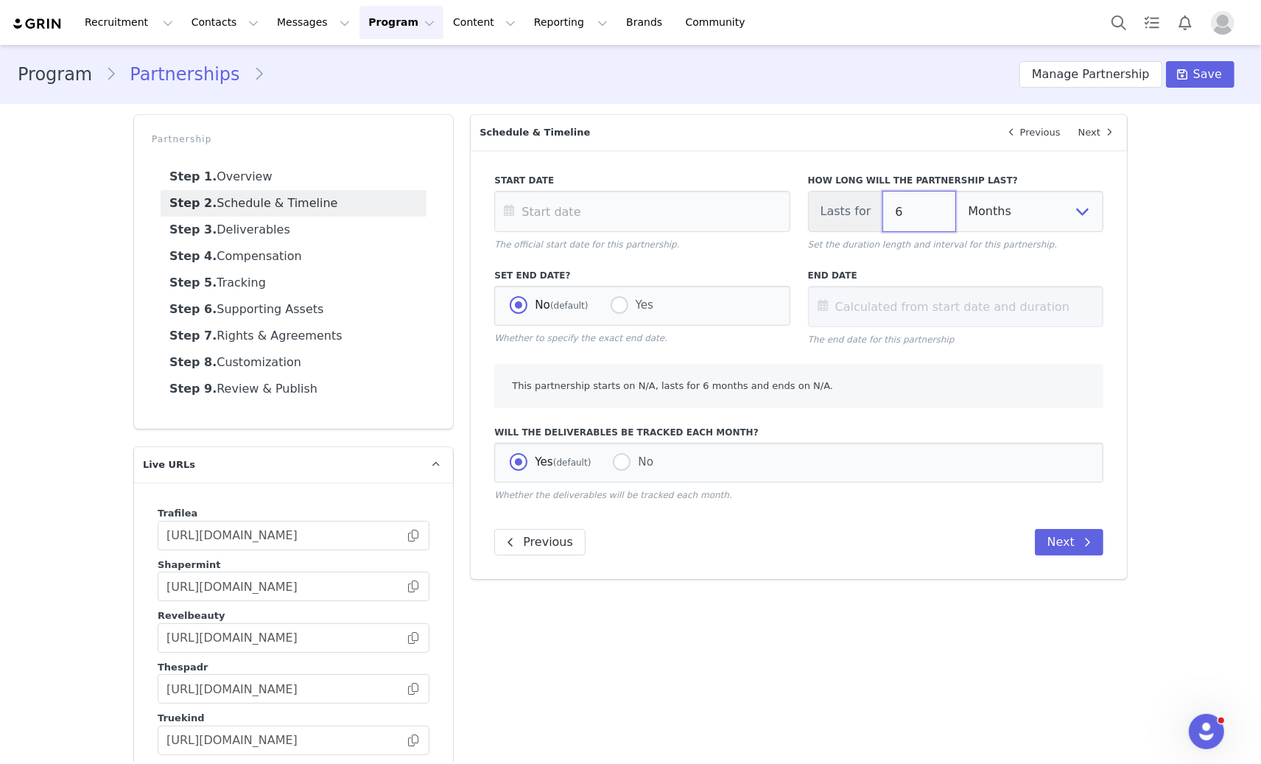
radio input "false"
radio input "true"
type input "Sep 30 2025"
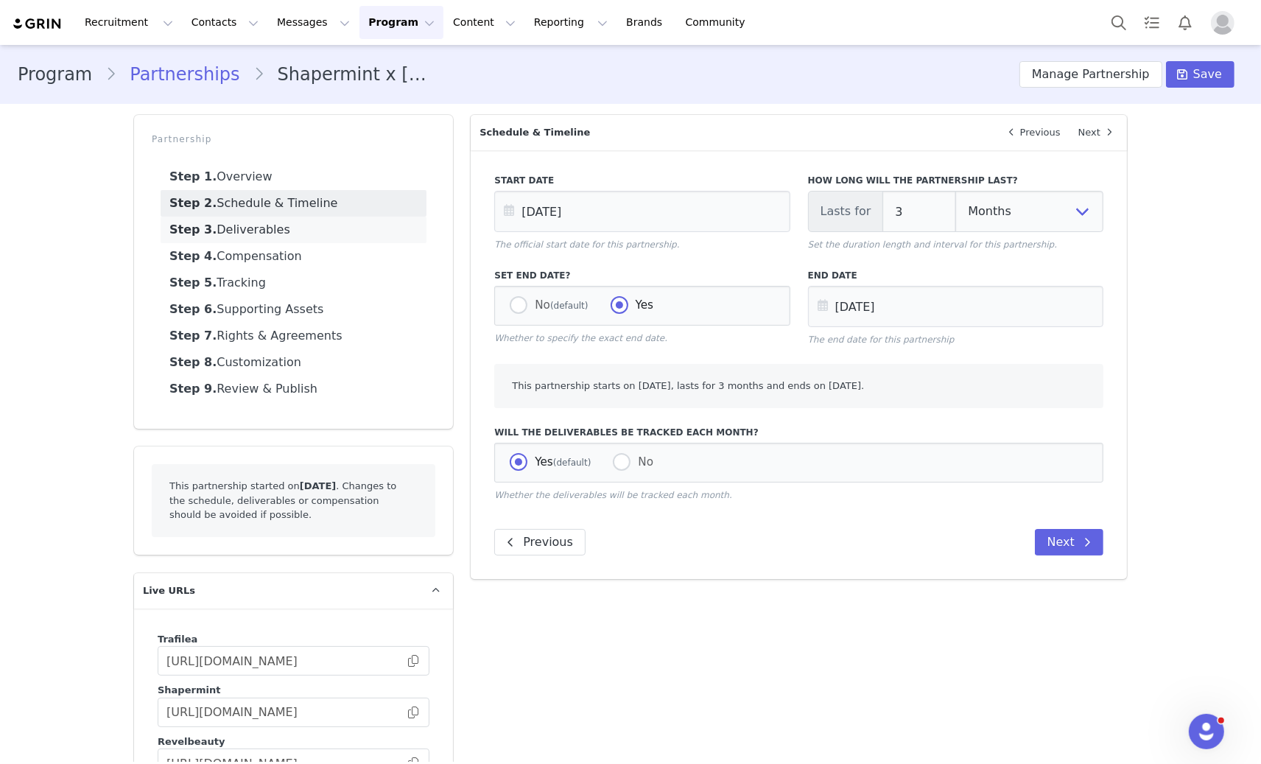
click at [317, 233] on link "Step 3. Deliverables" at bounding box center [294, 230] width 266 height 27
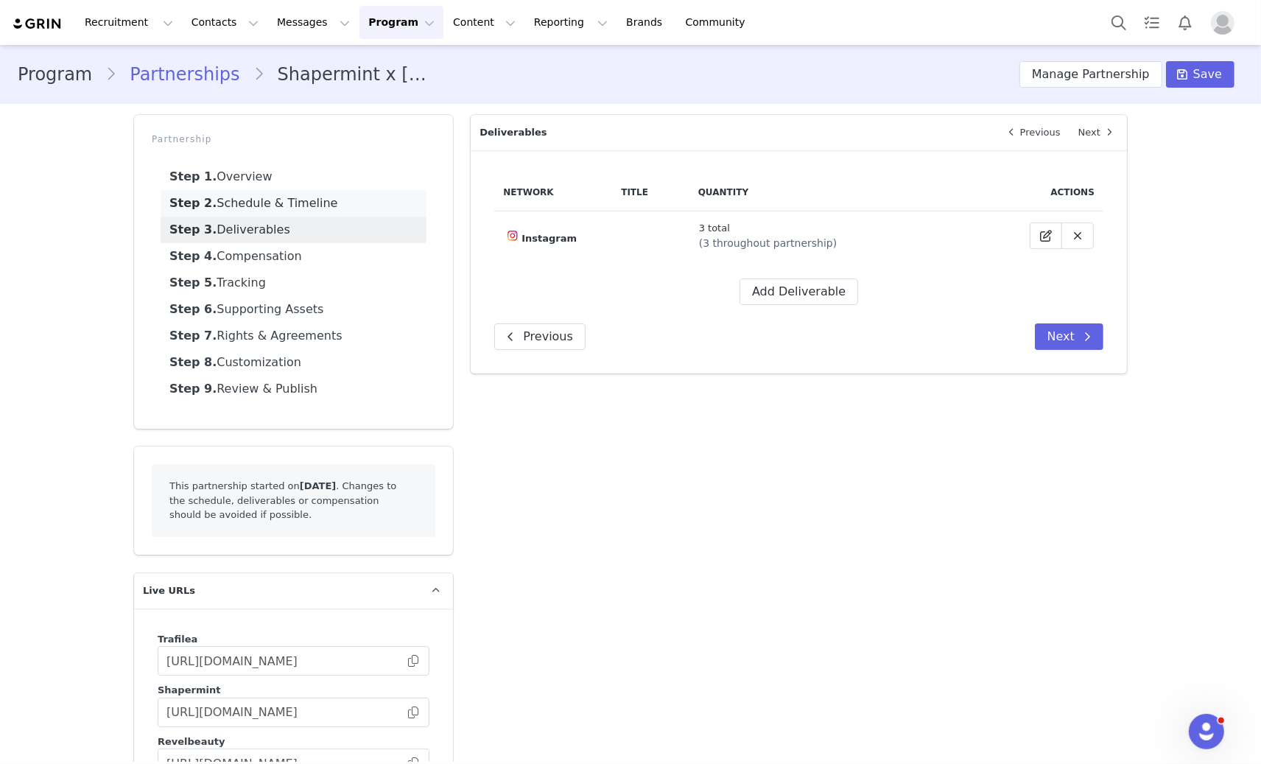
click at [404, 204] on link "Step 2. Schedule & Timeline" at bounding box center [294, 203] width 266 height 27
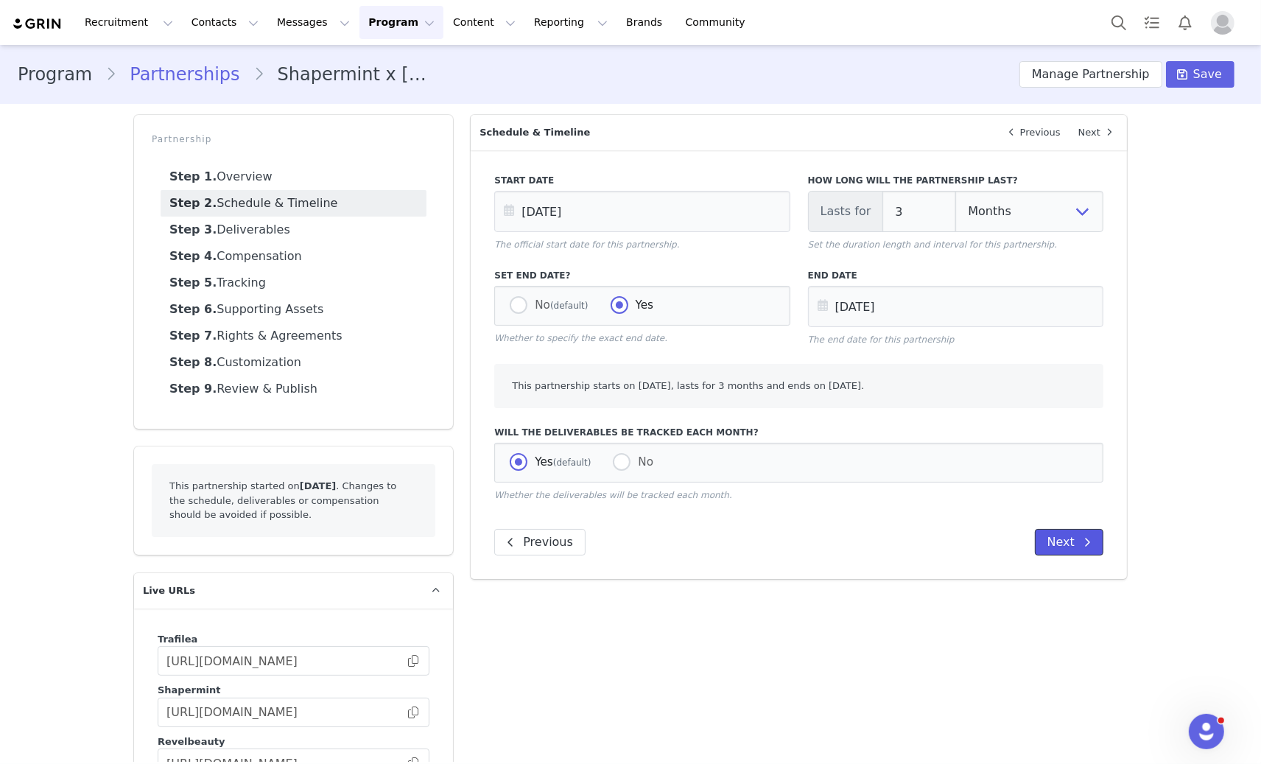
click at [1065, 536] on button "Next" at bounding box center [1069, 542] width 69 height 27
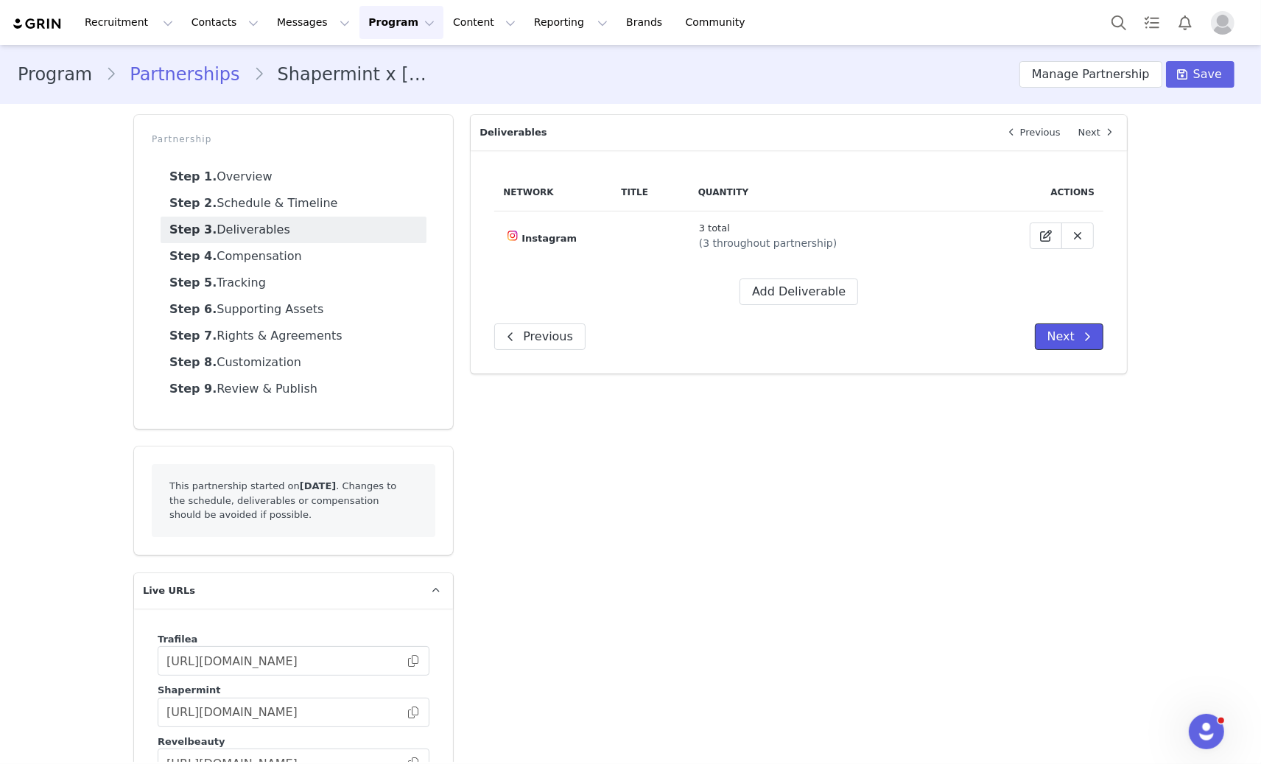
click at [1067, 345] on button "Next" at bounding box center [1069, 336] width 69 height 27
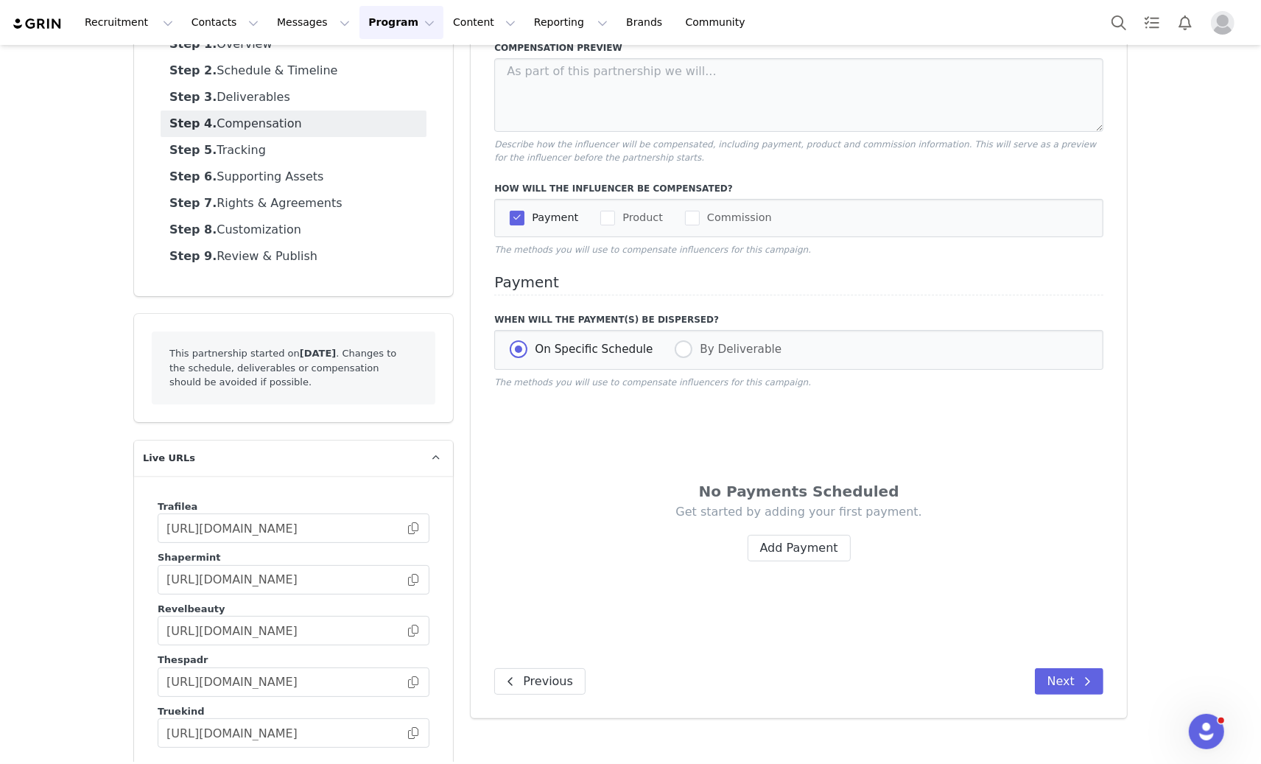
scroll to position [135, 0]
click at [1035, 677] on button "Next" at bounding box center [1069, 679] width 69 height 27
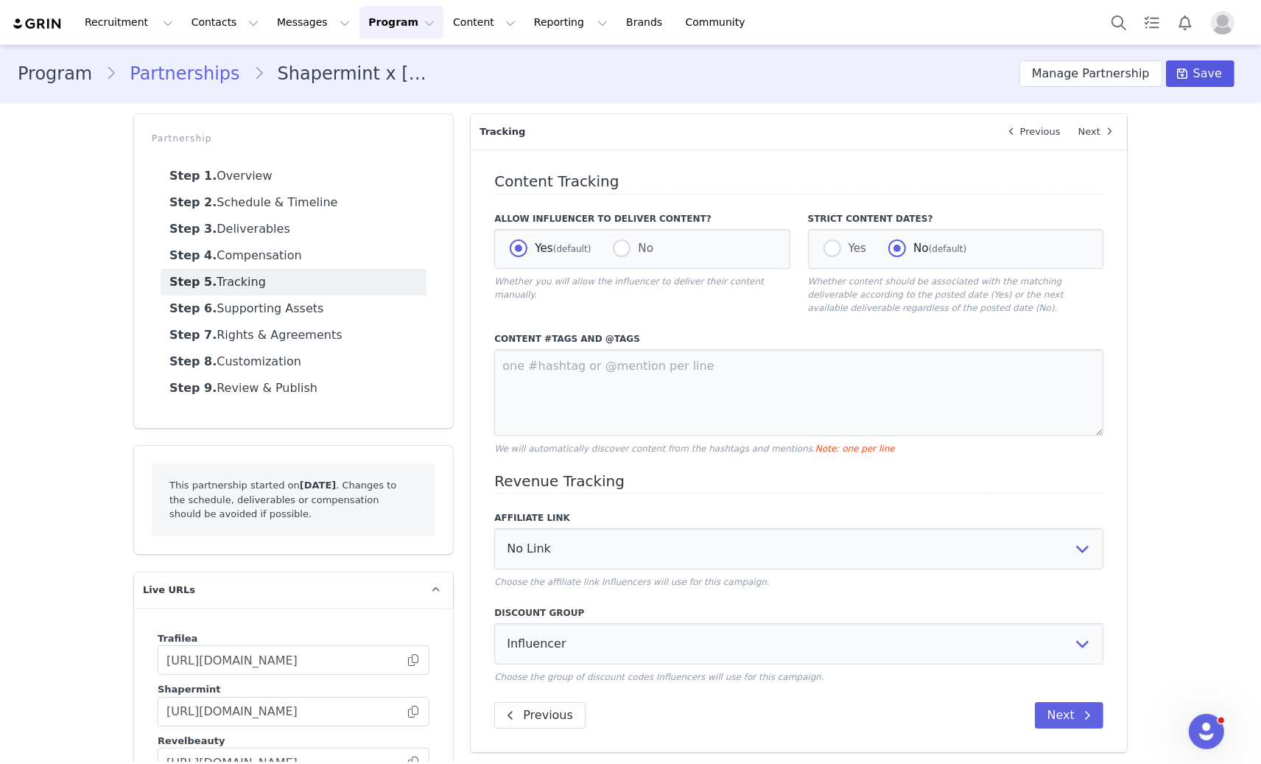
scroll to position [0, 0]
click at [186, 85] on link "Partnerships" at bounding box center [184, 74] width 136 height 27
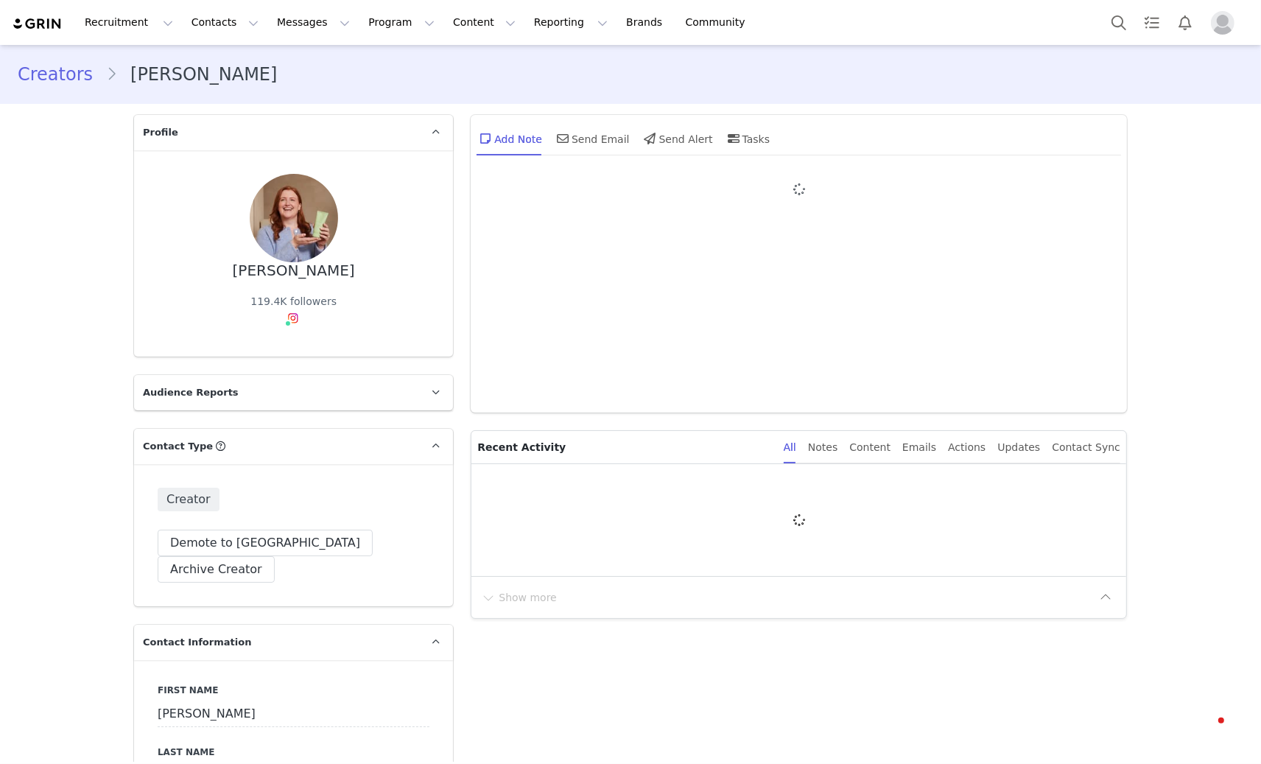
type input "+1 ([GEOGRAPHIC_DATA])"
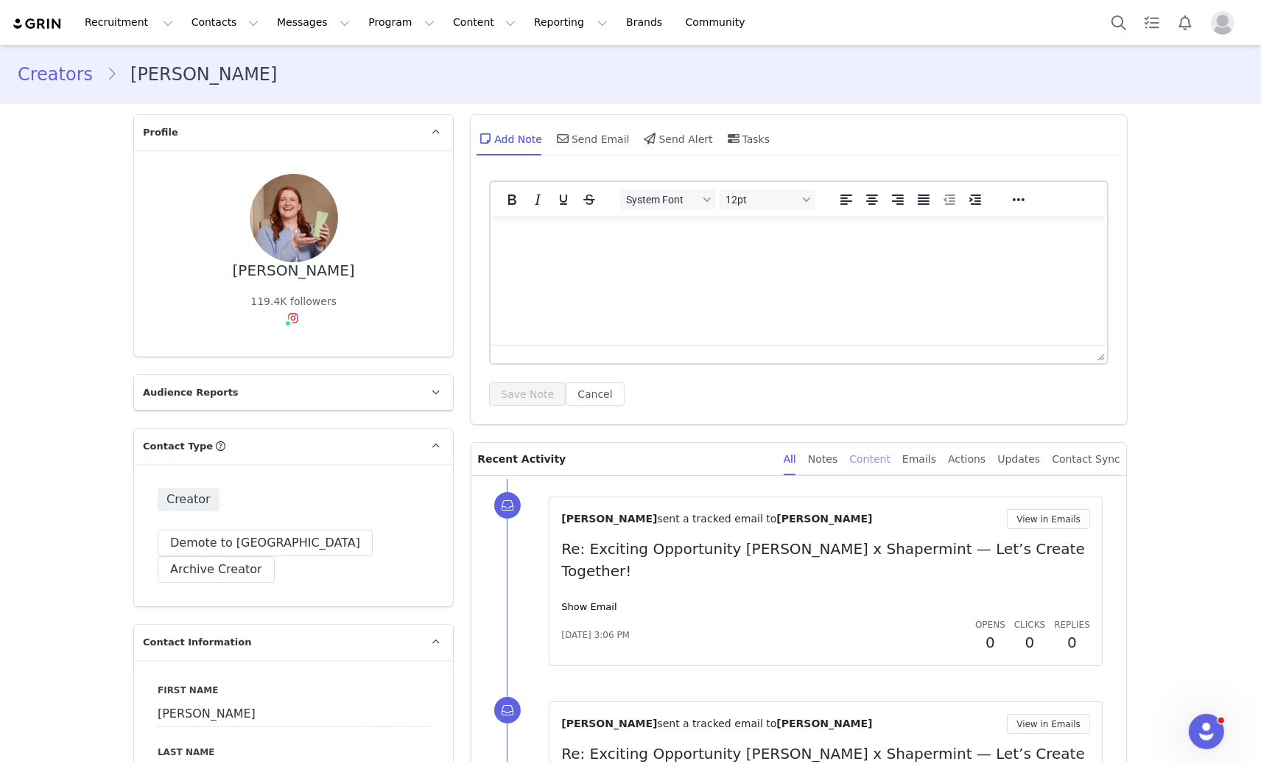
click at [889, 452] on div "Content" at bounding box center [869, 459] width 41 height 33
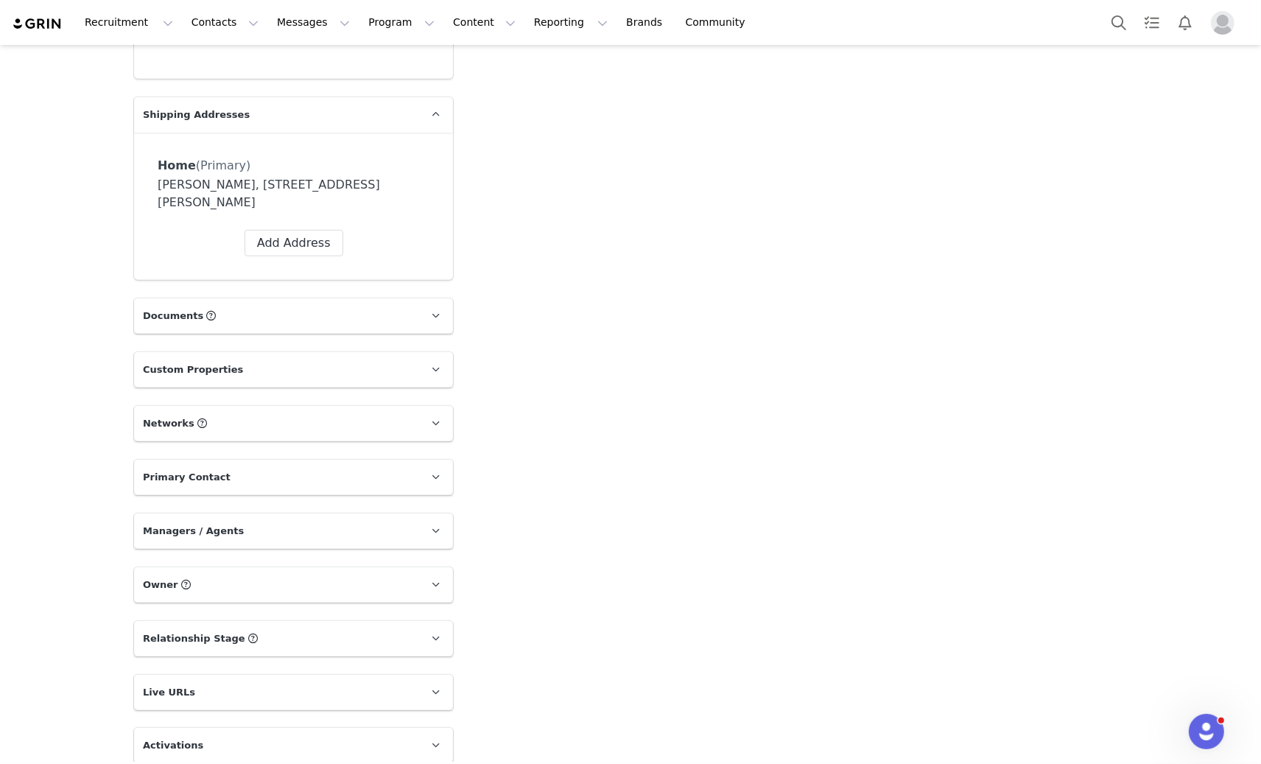
scroll to position [1476, 0]
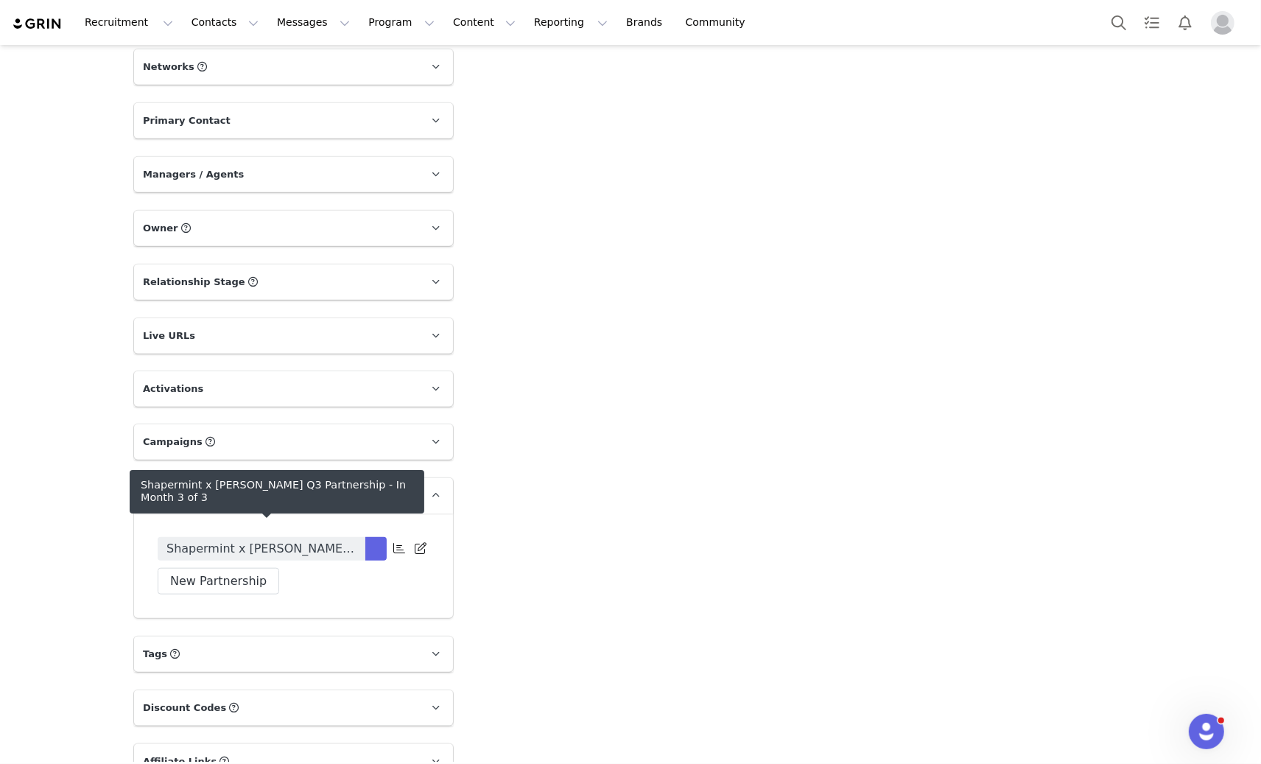
click at [320, 540] on span "Shapermint x [PERSON_NAME] Q3 Partnership" at bounding box center [261, 549] width 190 height 18
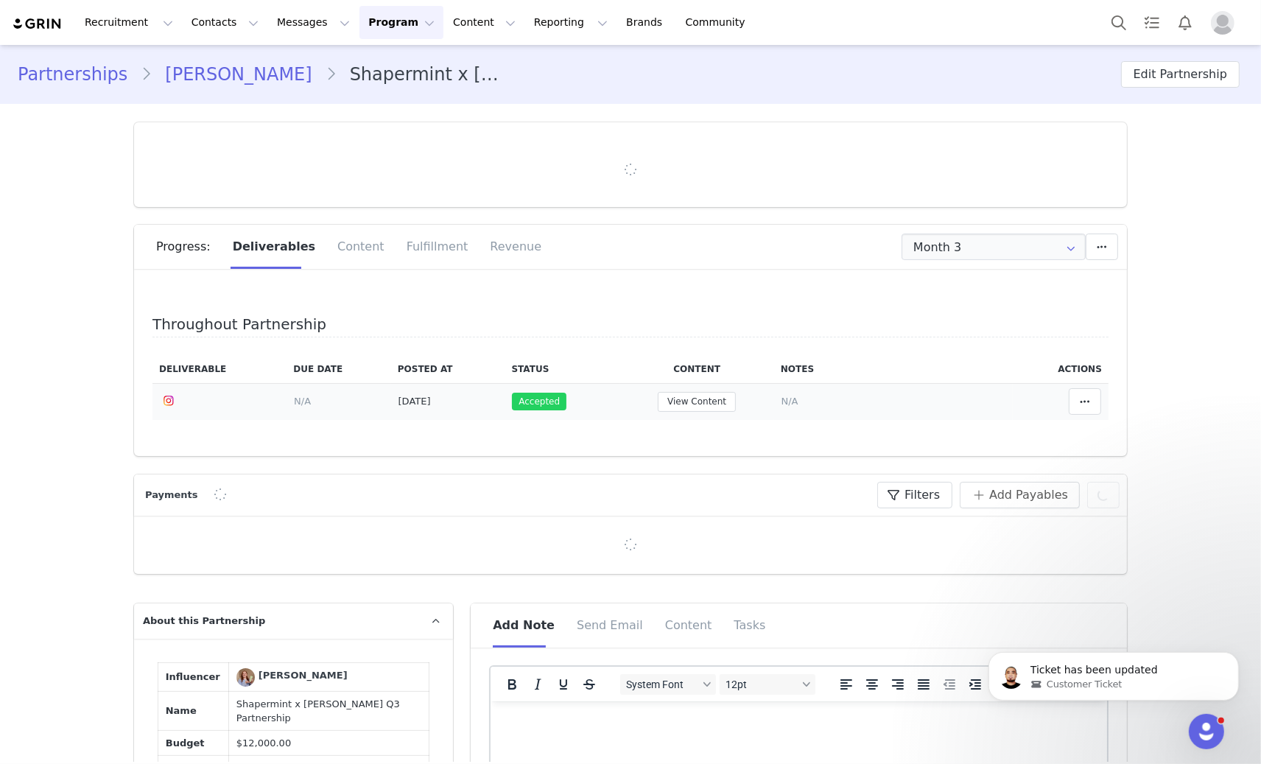
type input "+1 ([GEOGRAPHIC_DATA])"
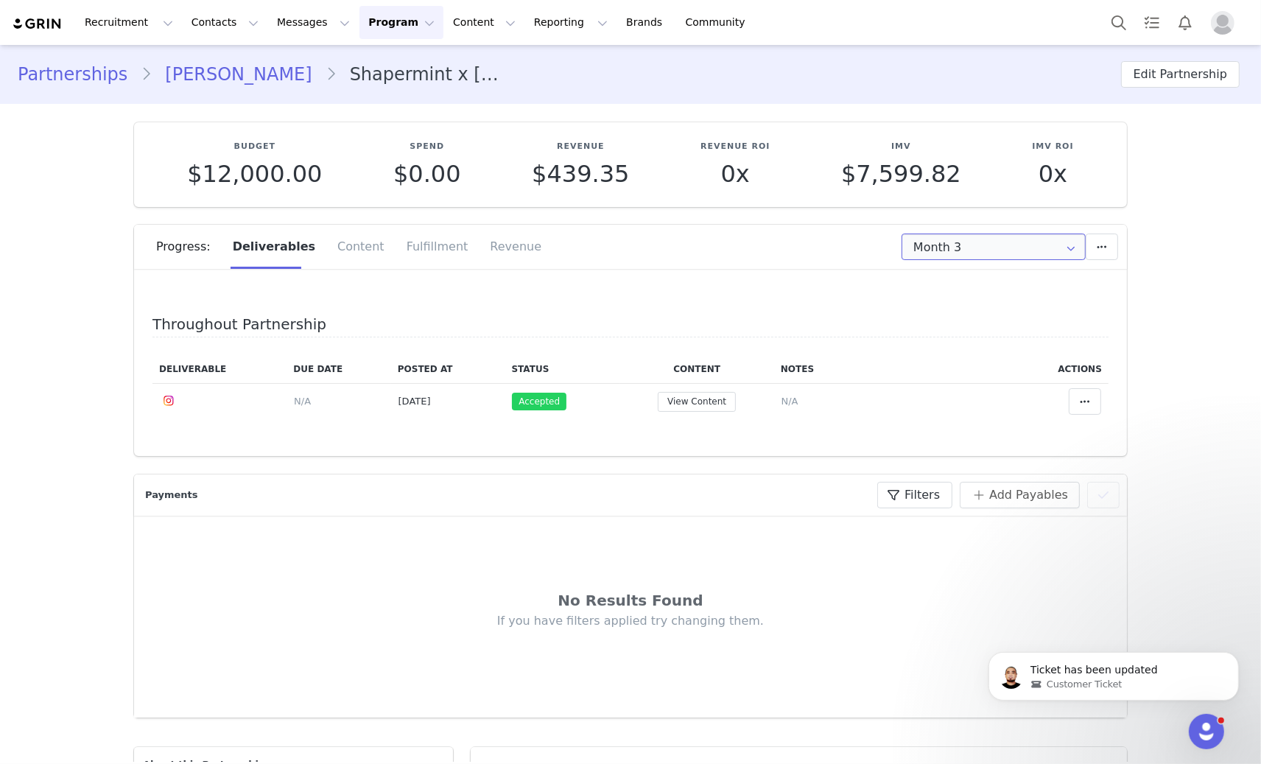
click at [955, 247] on input "Month 3" at bounding box center [994, 247] width 184 height 27
click at [949, 276] on span "Month 1" at bounding box center [932, 285] width 42 height 25
type input "Month 1"
click at [1149, 82] on button "Edit Partnership" at bounding box center [1180, 74] width 119 height 27
select select
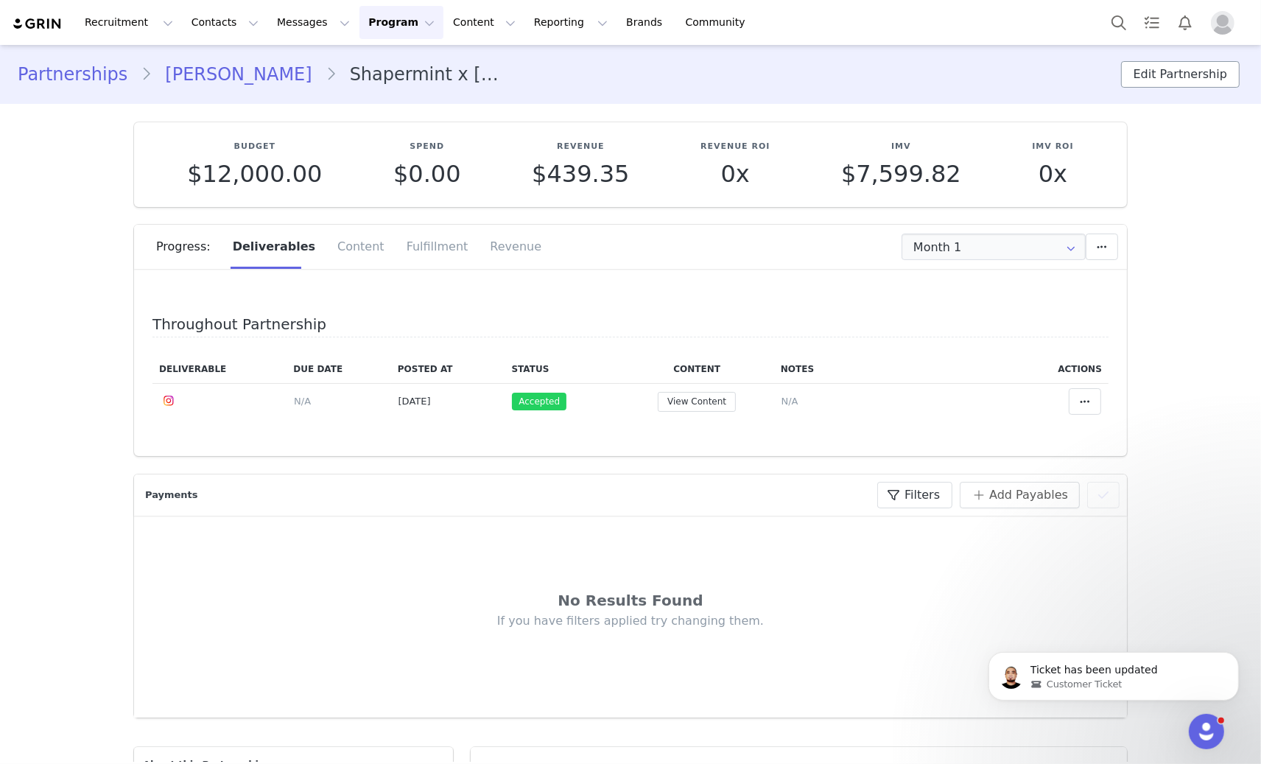
select select "month"
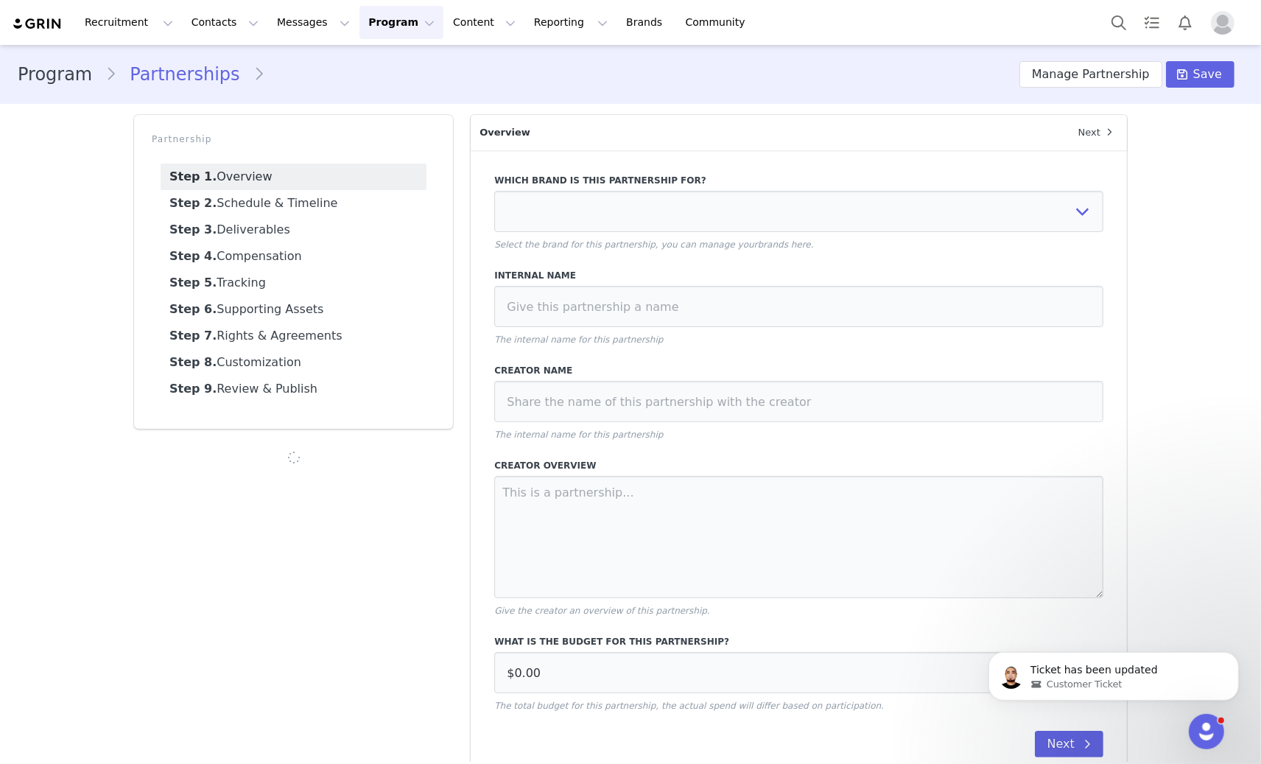
select select
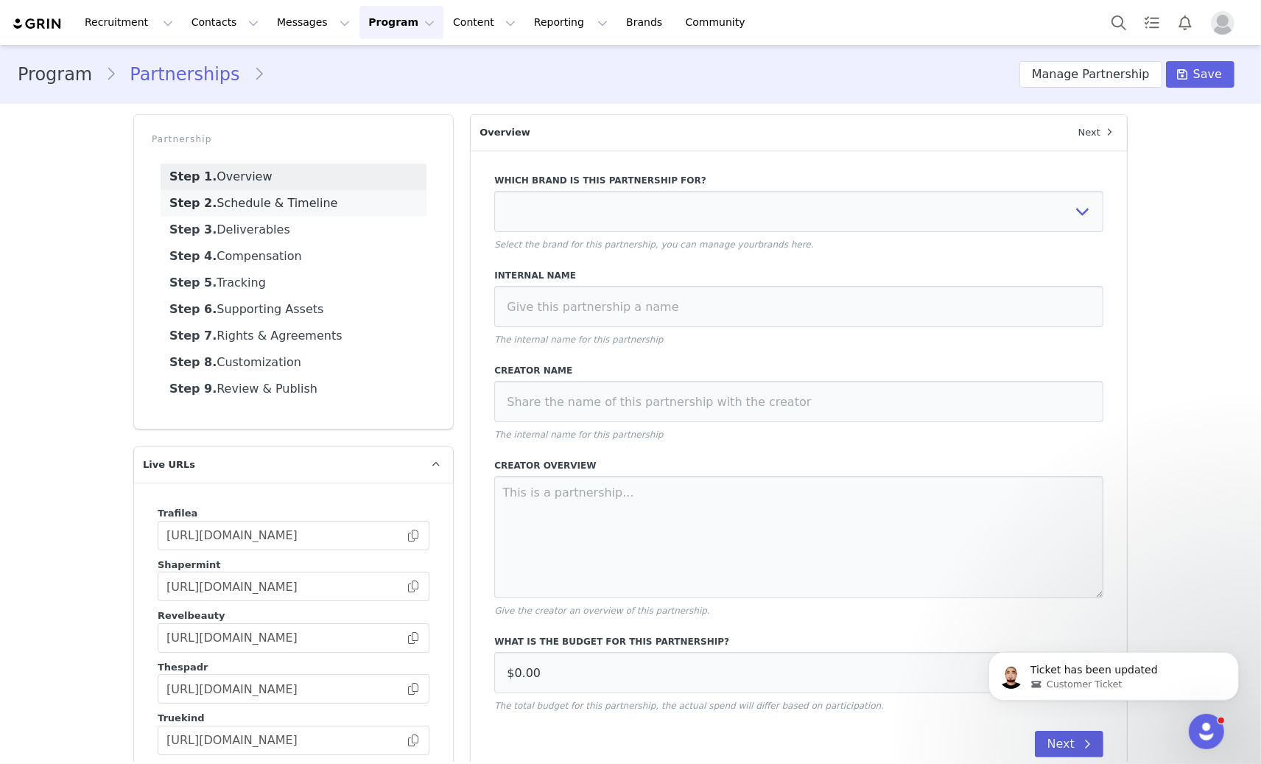
click at [306, 209] on link "Step 2. Schedule & Timeline" at bounding box center [294, 203] width 266 height 27
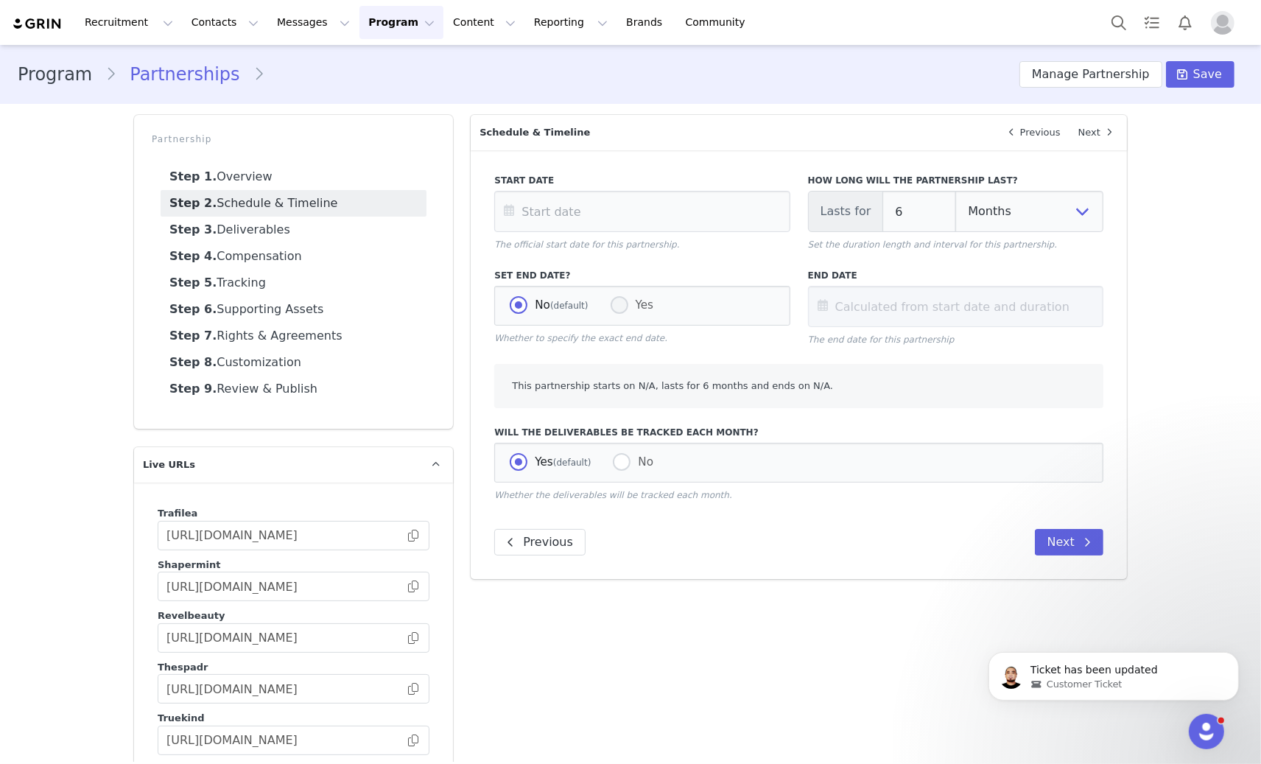
click at [651, 303] on div "No (default) Yes" at bounding box center [641, 306] width 295 height 40
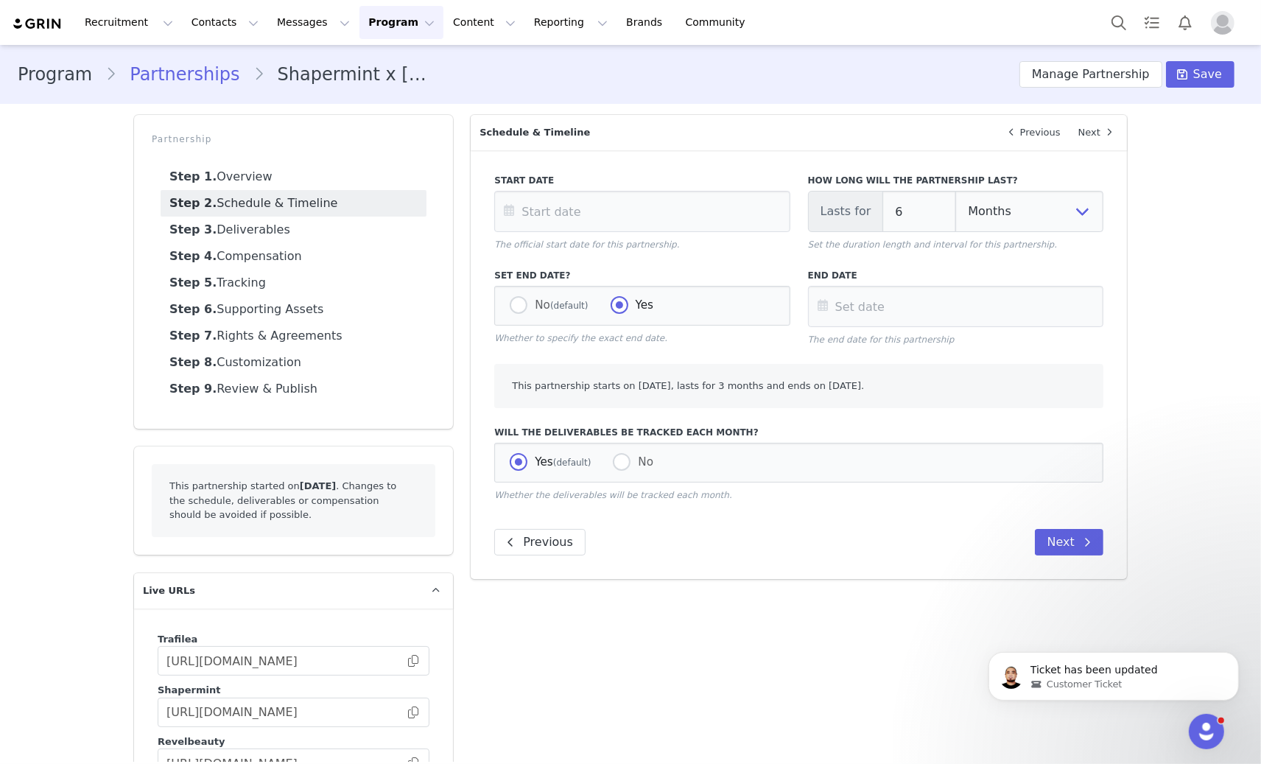
type input "Jul 06 2025"
type input "3"
radio input "false"
radio input "true"
type input "Sep 30 2025"
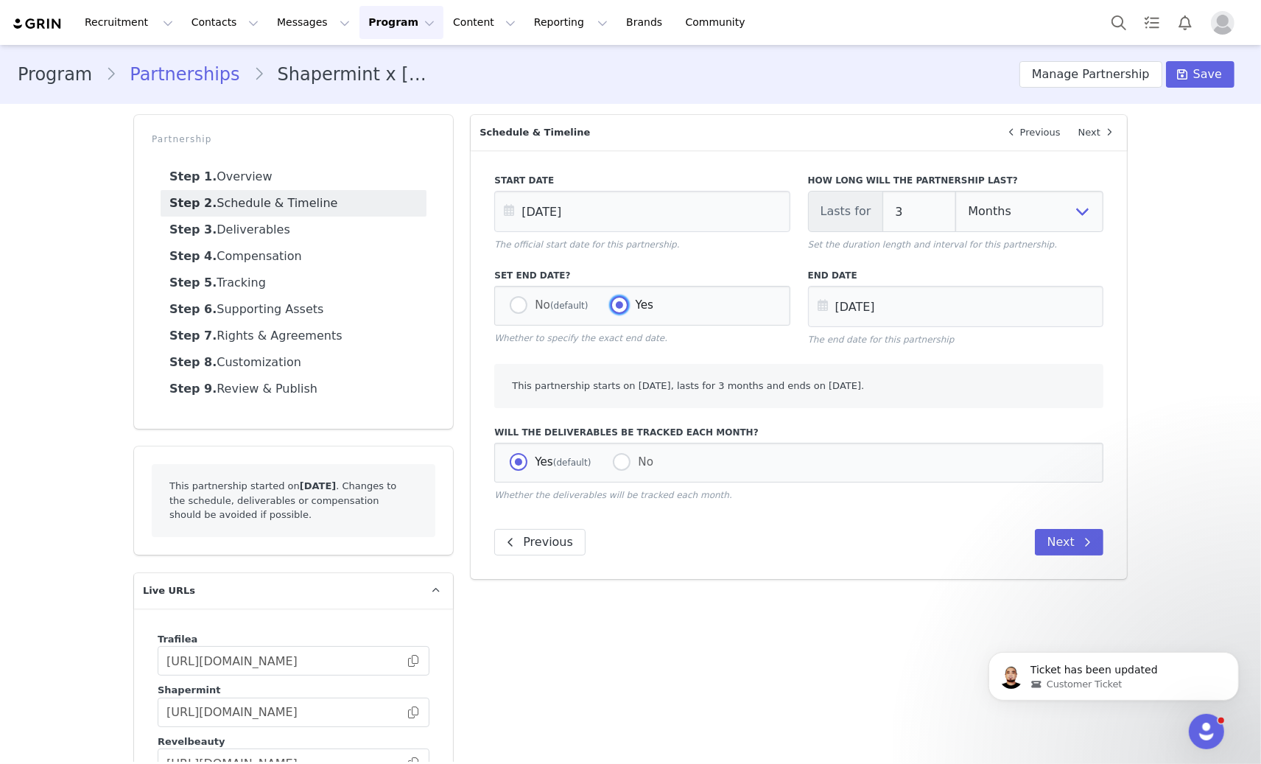
click at [620, 307] on span at bounding box center [620, 305] width 18 height 18
click at [620, 307] on input "Yes" at bounding box center [620, 305] width 18 height 19
click at [565, 307] on span "(default)" at bounding box center [569, 306] width 38 height 10
click at [527, 307] on input "No (default)" at bounding box center [519, 305] width 18 height 19
radio input "true"
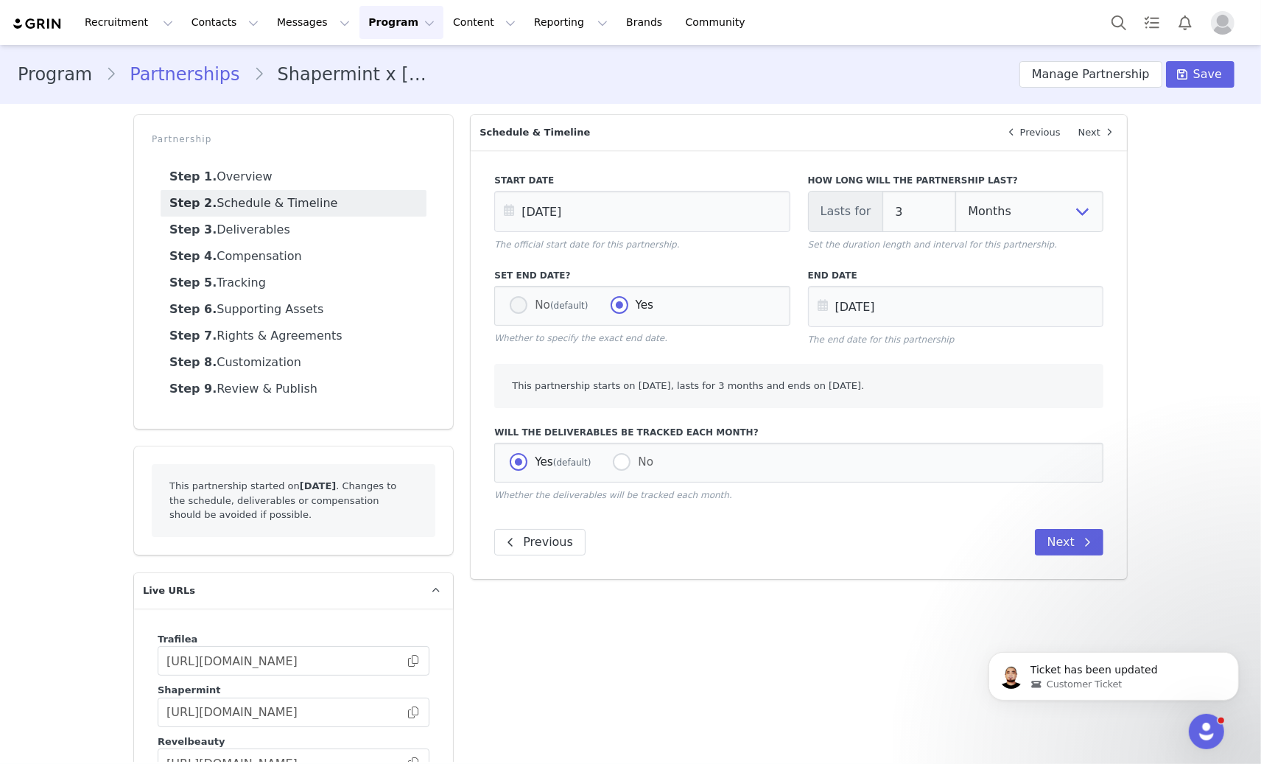
radio input "false"
type input "Oct 06 2025"
click at [270, 231] on link "Step 3. Deliverables" at bounding box center [294, 230] width 266 height 27
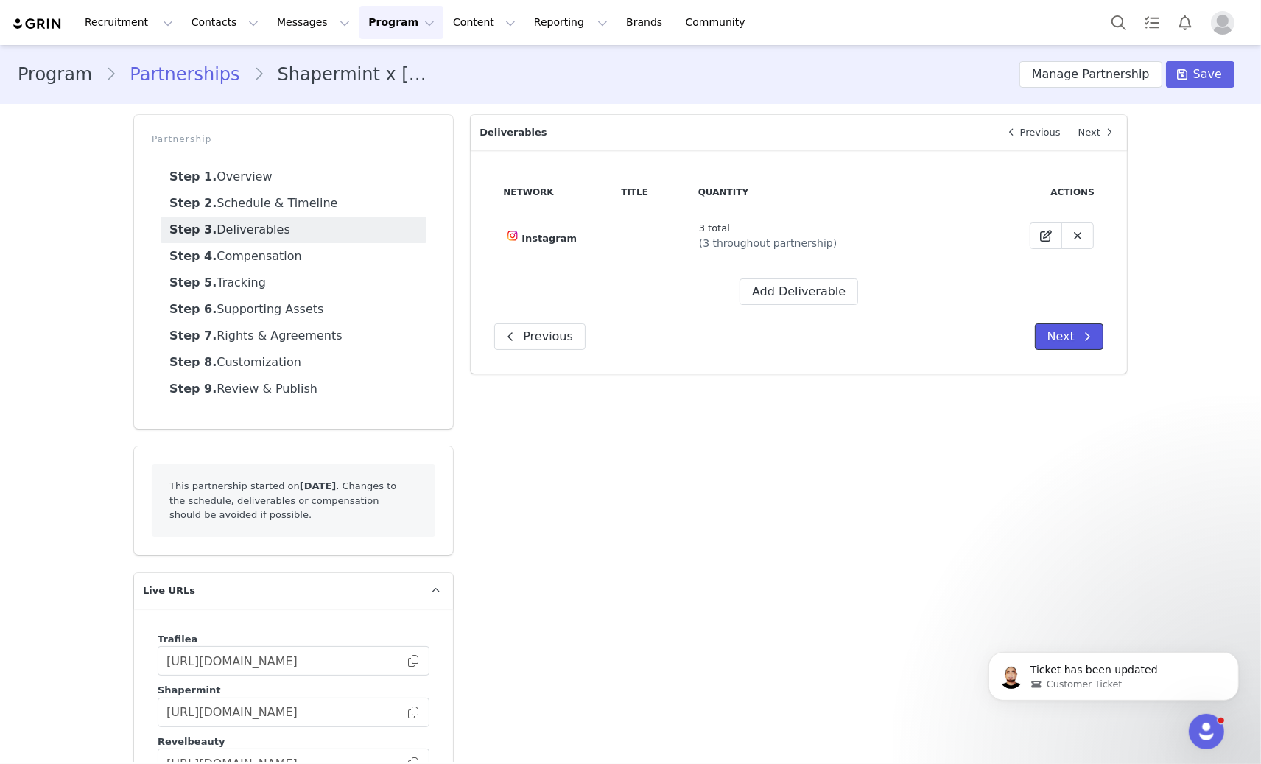
click at [1079, 325] on button "Next" at bounding box center [1069, 336] width 69 height 27
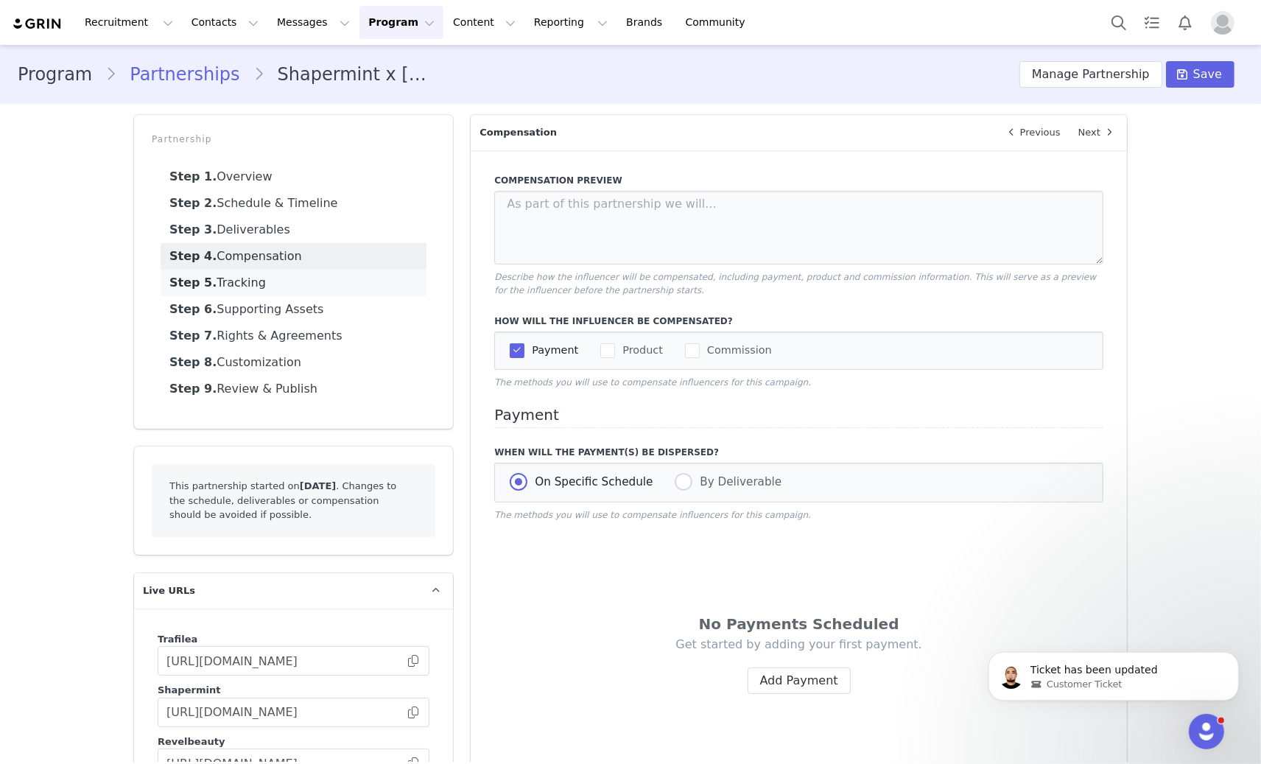
click at [333, 277] on link "Step 5. Tracking" at bounding box center [294, 283] width 266 height 27
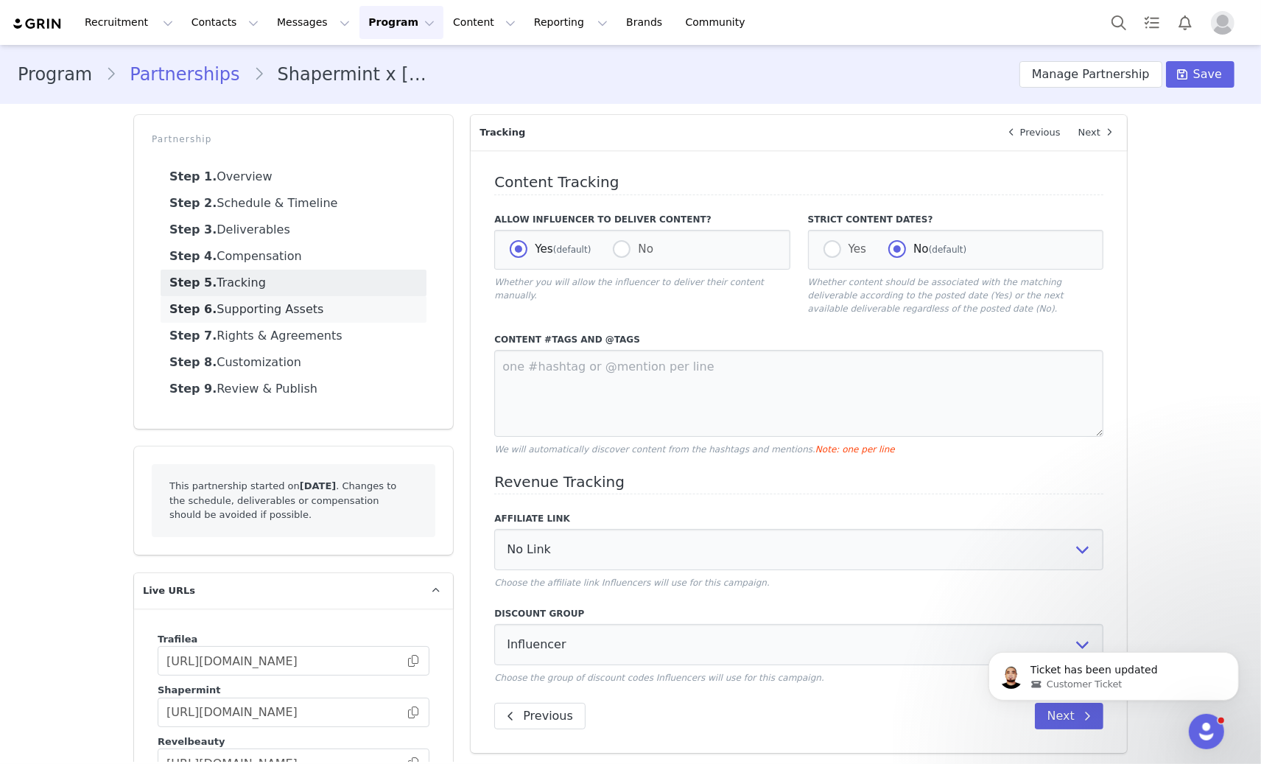
click at [327, 306] on link "Step 6. Supporting Assets" at bounding box center [294, 309] width 266 height 27
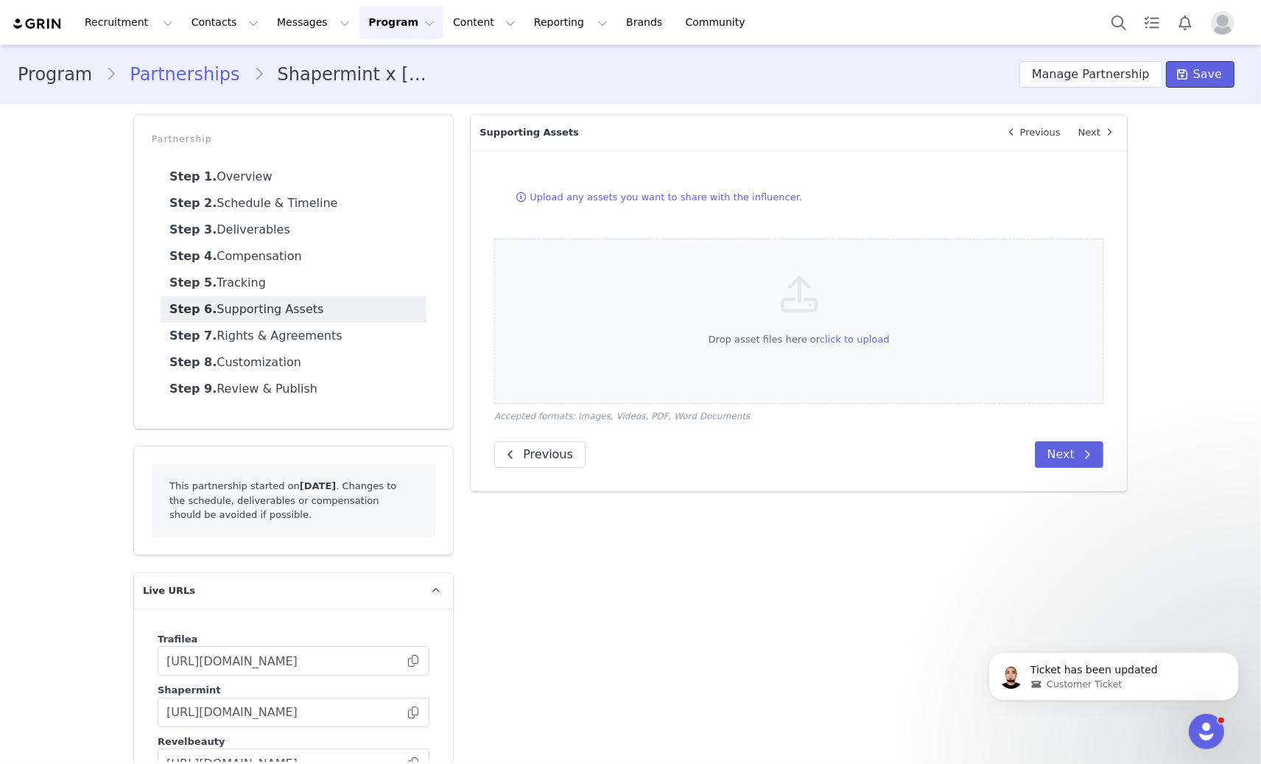
click at [1195, 75] on span "Save" at bounding box center [1207, 75] width 29 height 18
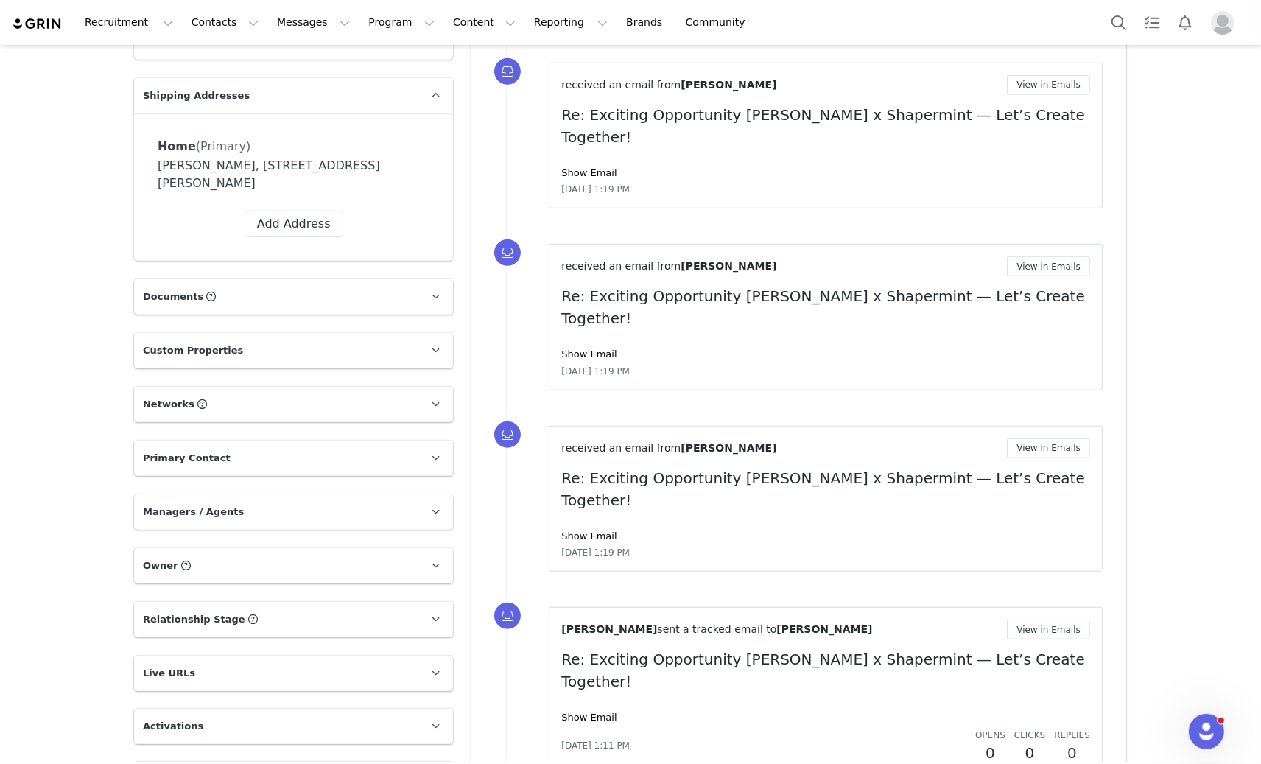
scroll to position [1333, 0]
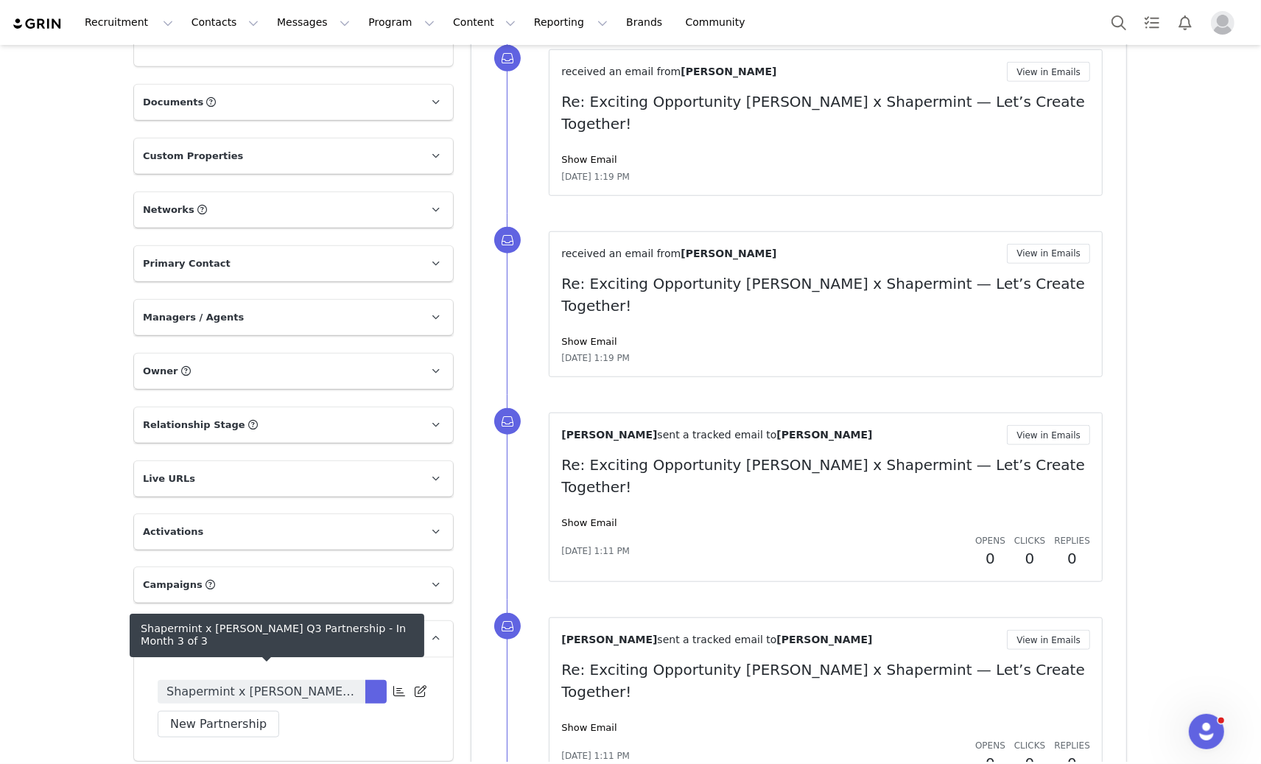
click at [284, 680] on link "Shapermint x [PERSON_NAME] Q3 Partnership" at bounding box center [262, 692] width 208 height 24
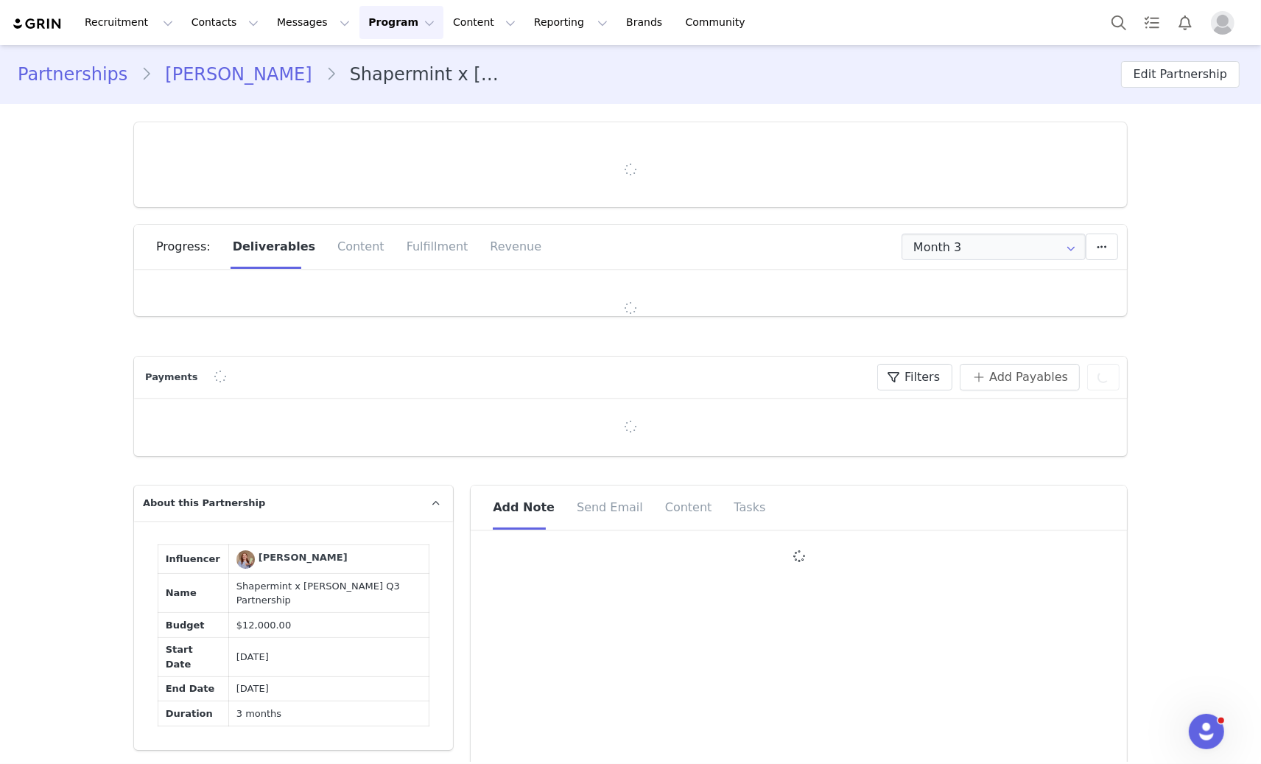
type input "+1 ([GEOGRAPHIC_DATA])"
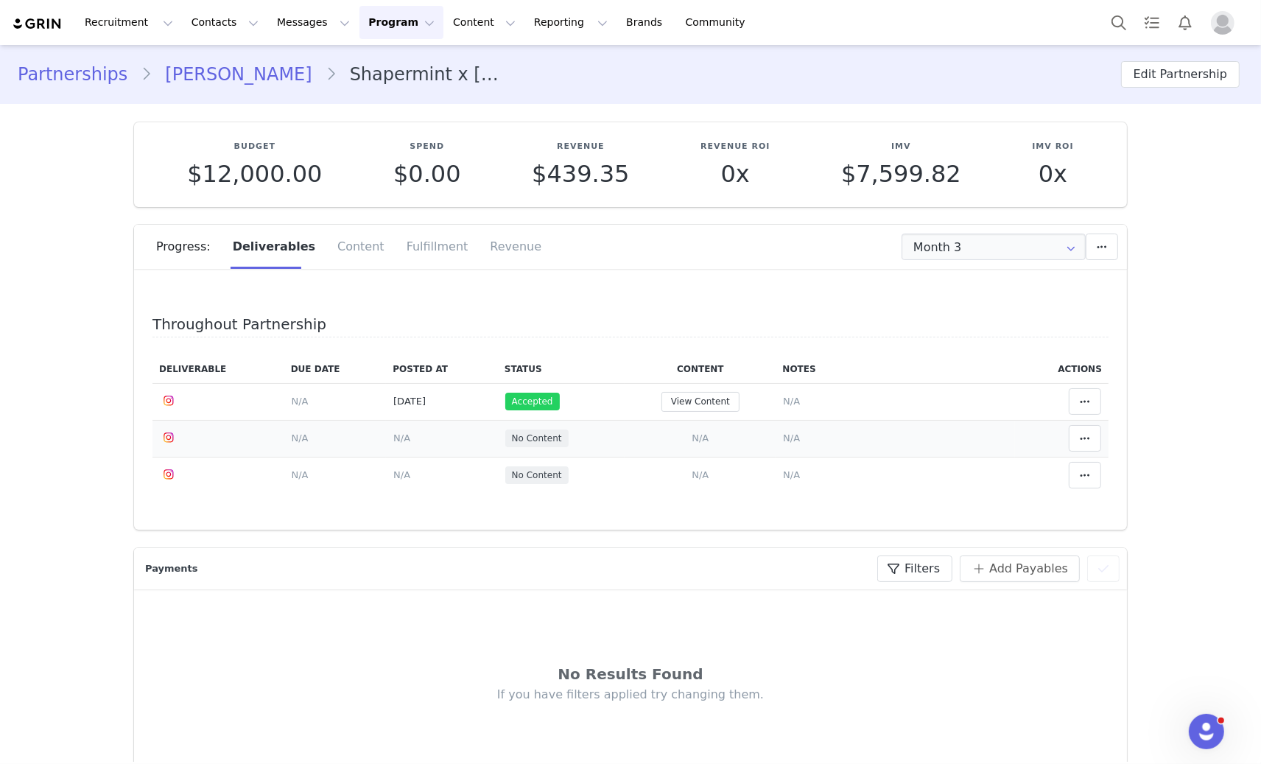
click at [690, 444] on td "Add Content Paste the URL to the content you want to match to this deliverable.…" at bounding box center [700, 438] width 151 height 37
click at [692, 438] on span "N/A" at bounding box center [700, 437] width 17 height 11
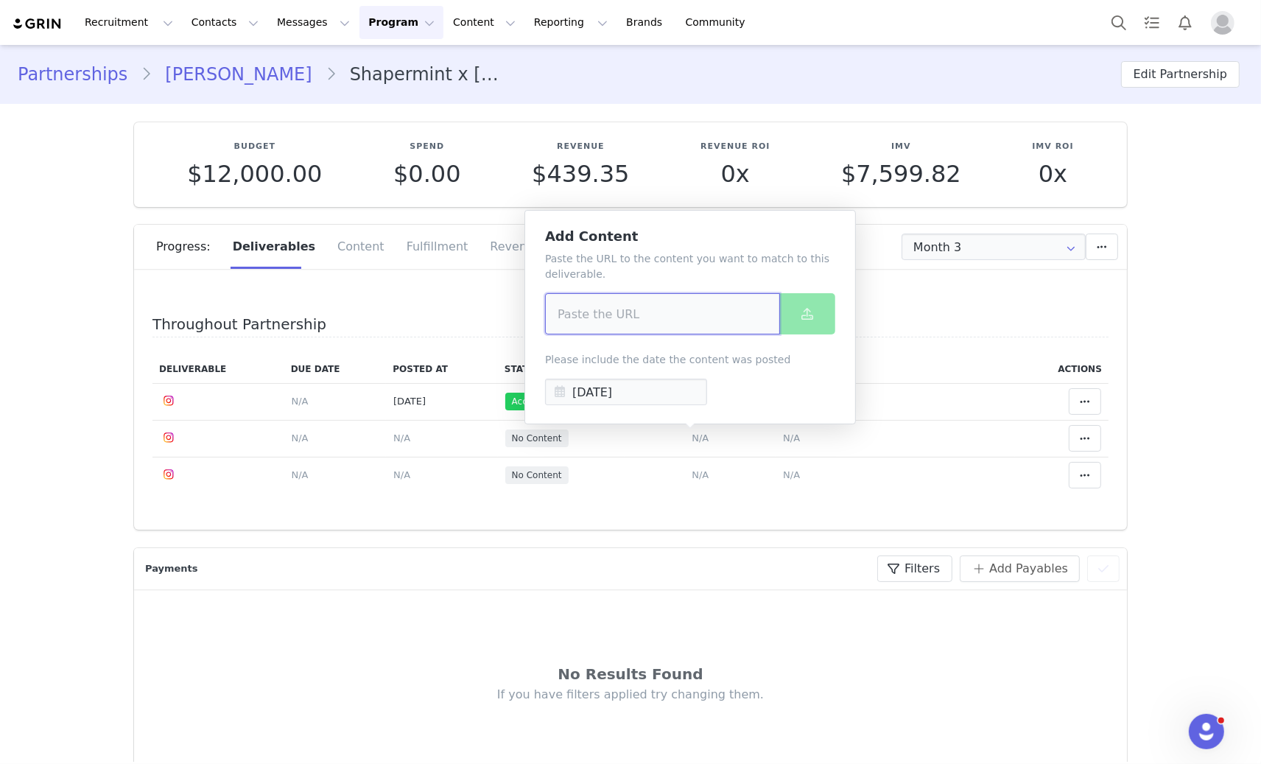
click at [694, 321] on input at bounding box center [662, 313] width 235 height 41
paste input "[URL][DOMAIN_NAME]"
type input "[URL][DOMAIN_NAME]"
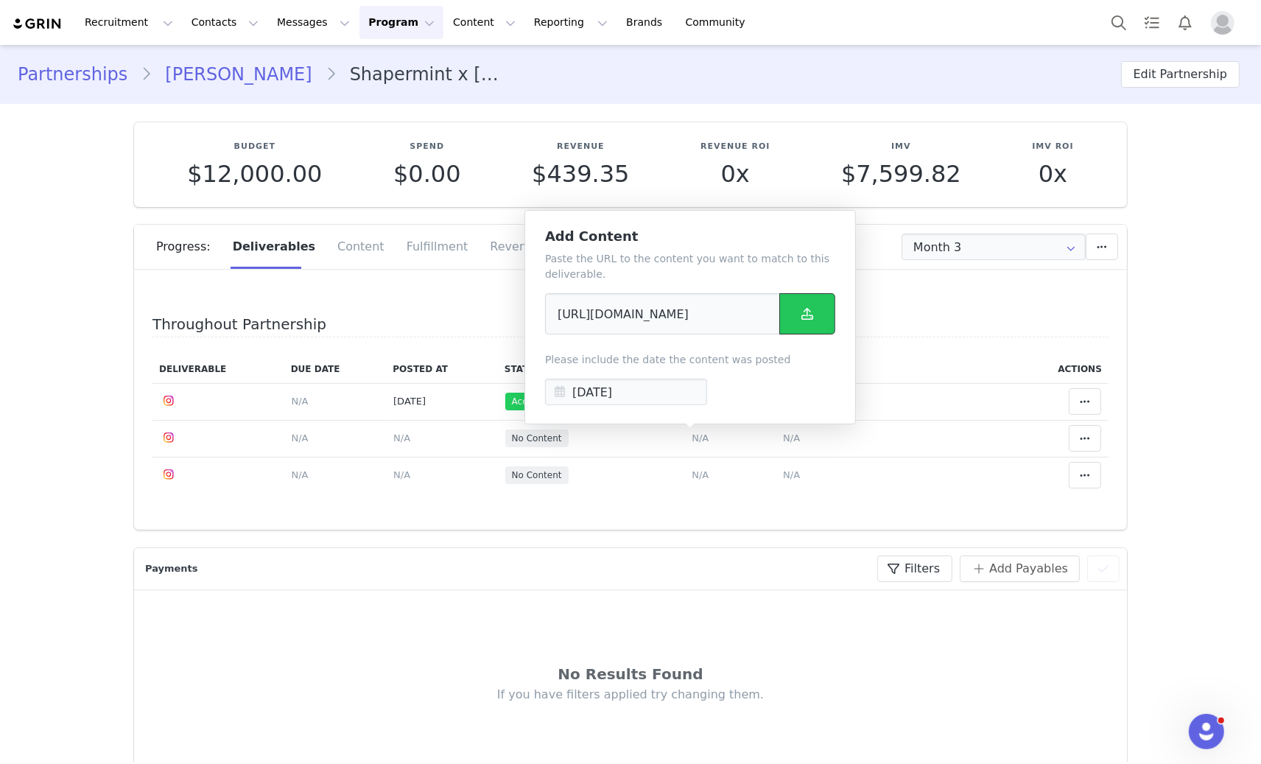
click at [817, 309] on button at bounding box center [807, 313] width 56 height 41
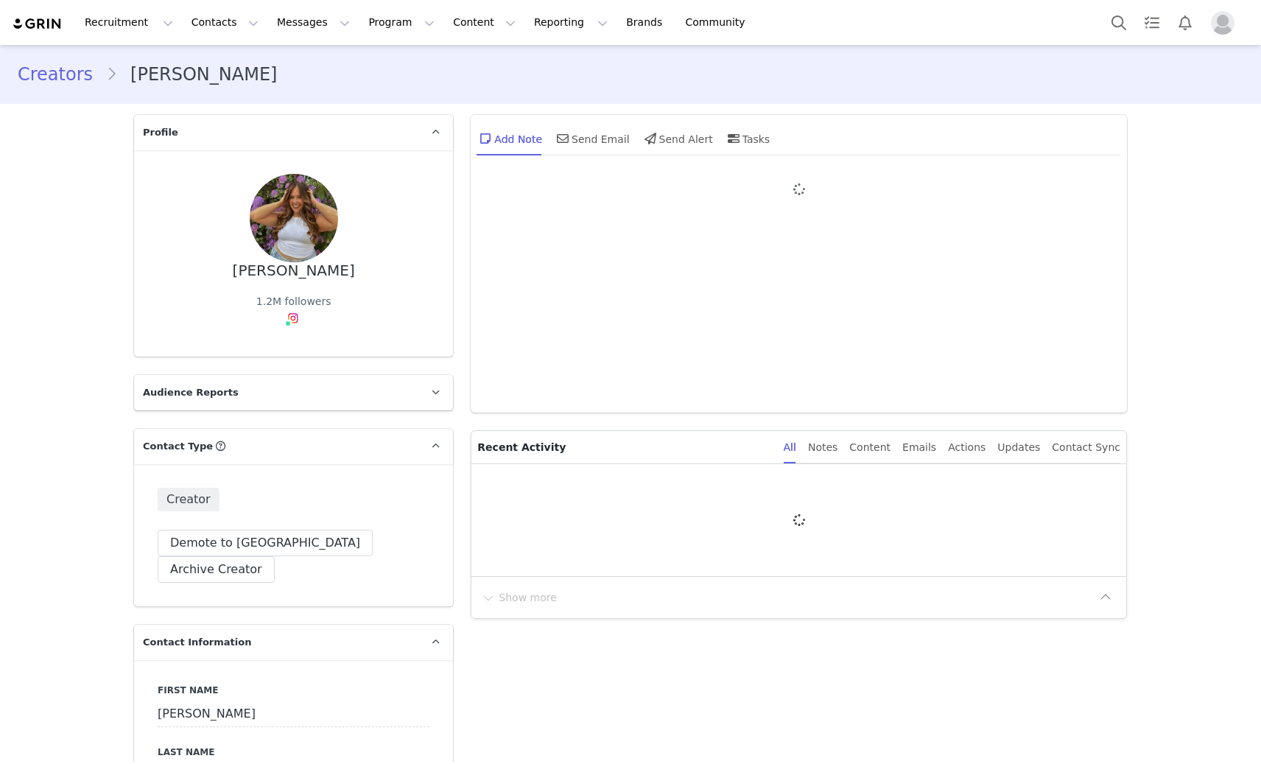
type input "+1 ([GEOGRAPHIC_DATA])"
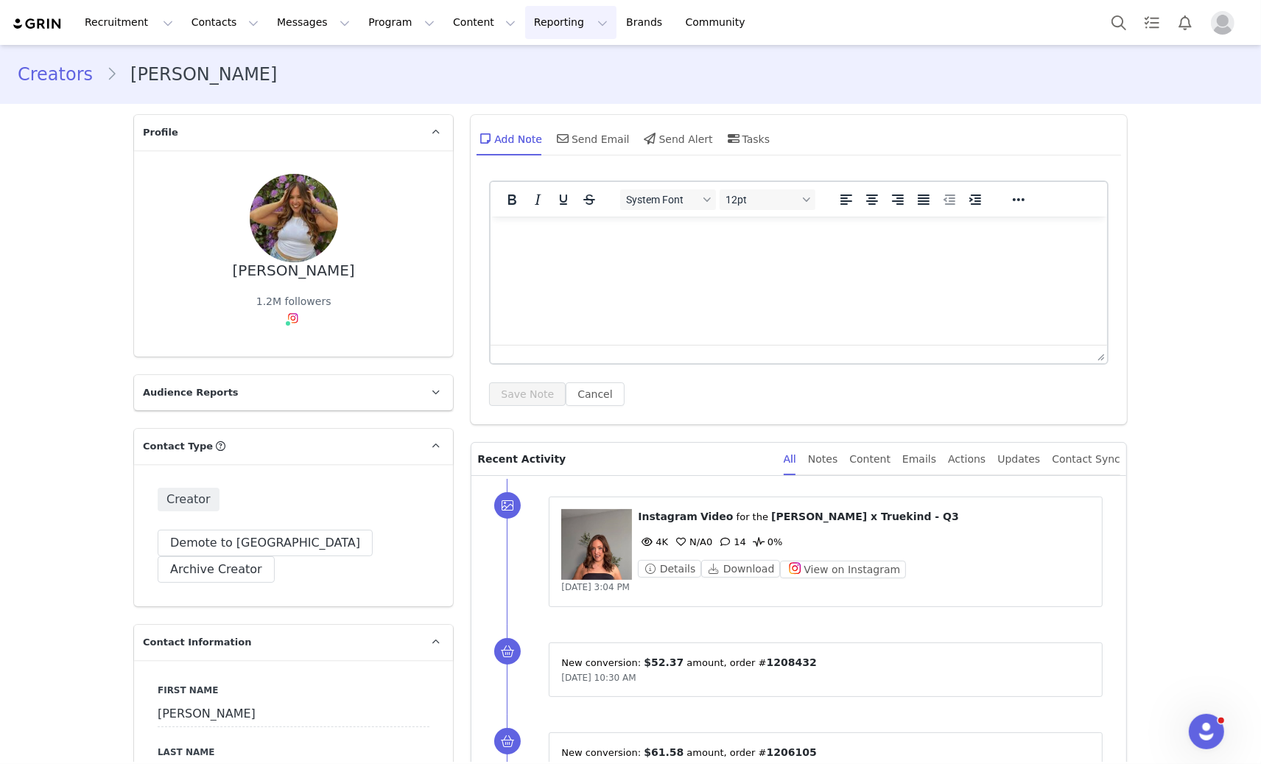
click at [536, 13] on button "Reporting Reporting" at bounding box center [570, 22] width 91 height 33
click at [531, 85] on p "Report Builder" at bounding box center [537, 92] width 74 height 15
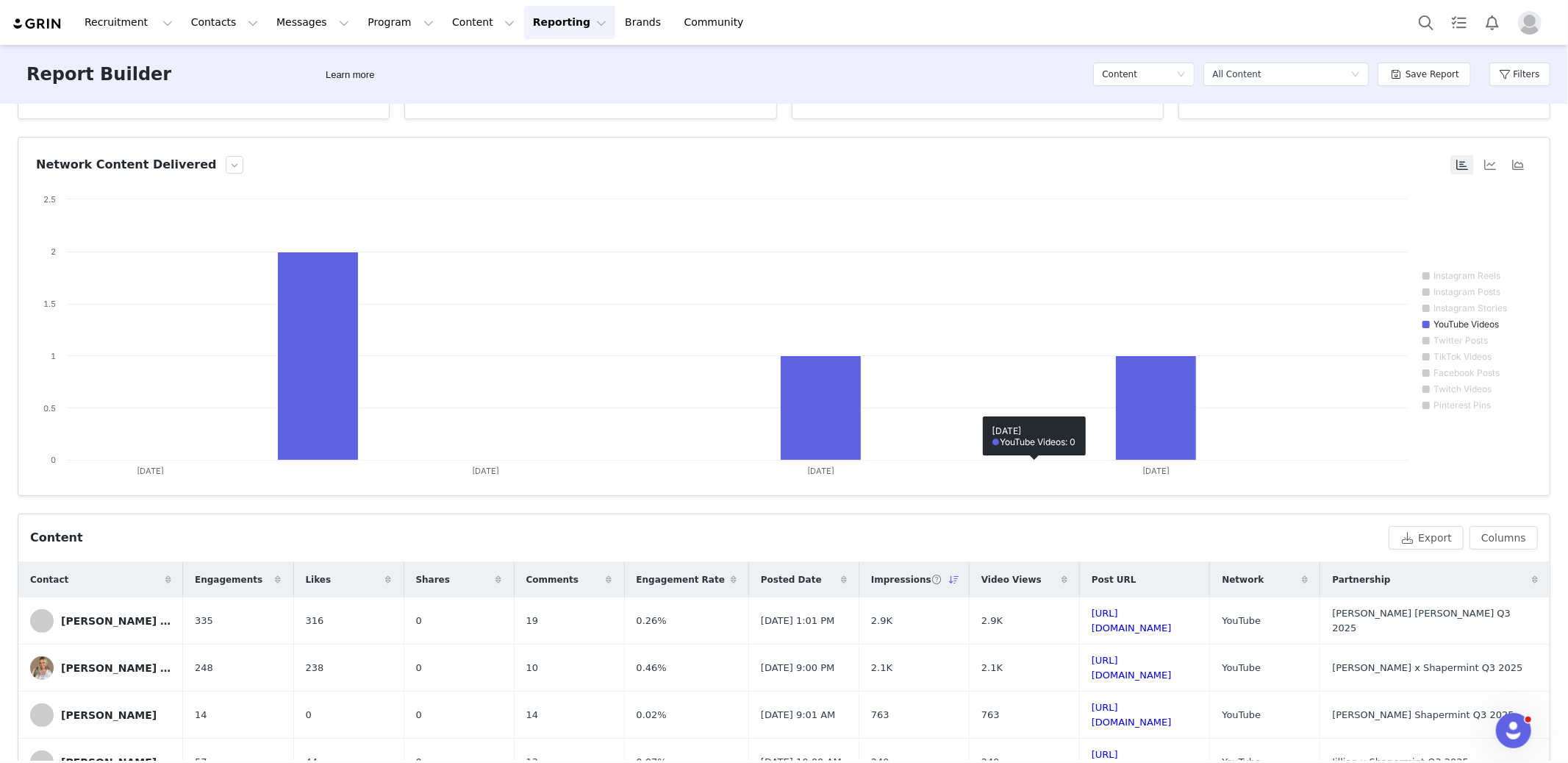
scroll to position [168, 0]
